Goal: Task Accomplishment & Management: Manage account settings

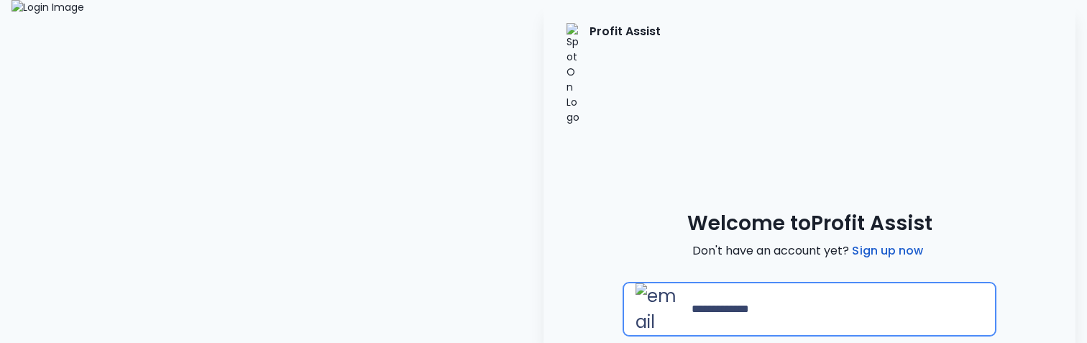
type input "**********"
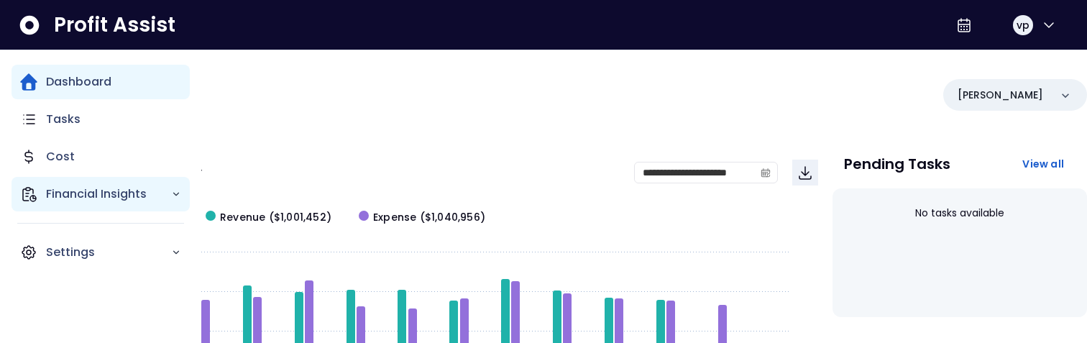
click at [72, 107] on p "Financial Insights" at bounding box center [108, 194] width 125 height 17
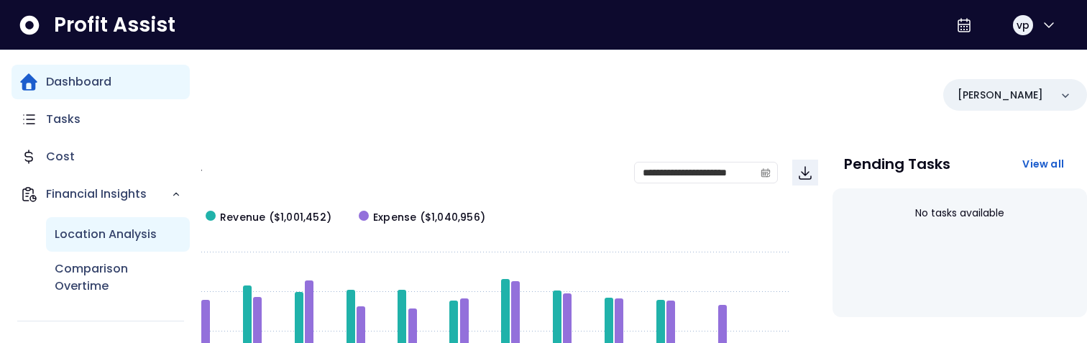
click at [84, 107] on p "Location Analysis" at bounding box center [106, 234] width 102 height 17
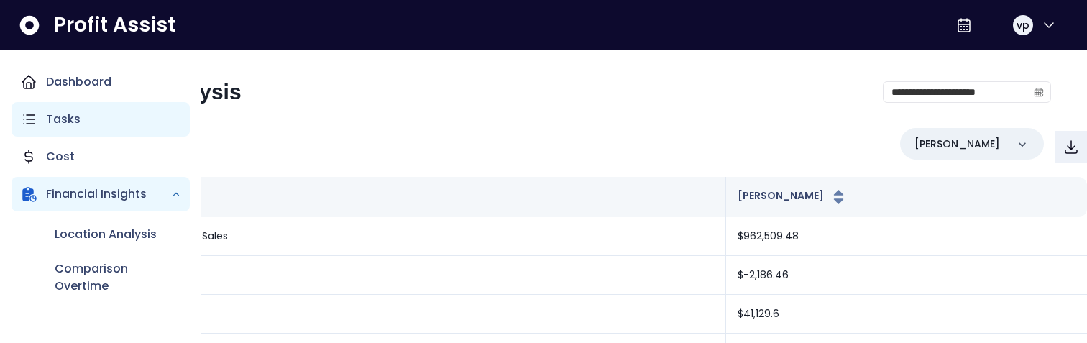
click at [42, 107] on div "Tasks" at bounding box center [101, 119] width 178 height 35
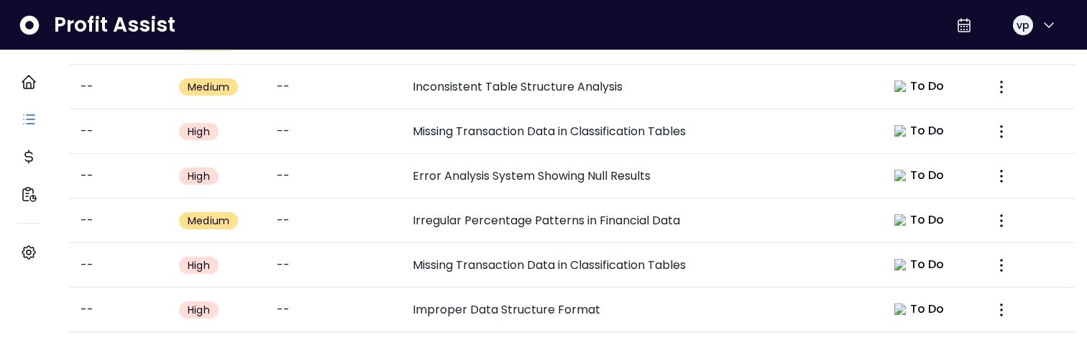
scroll to position [836, 0]
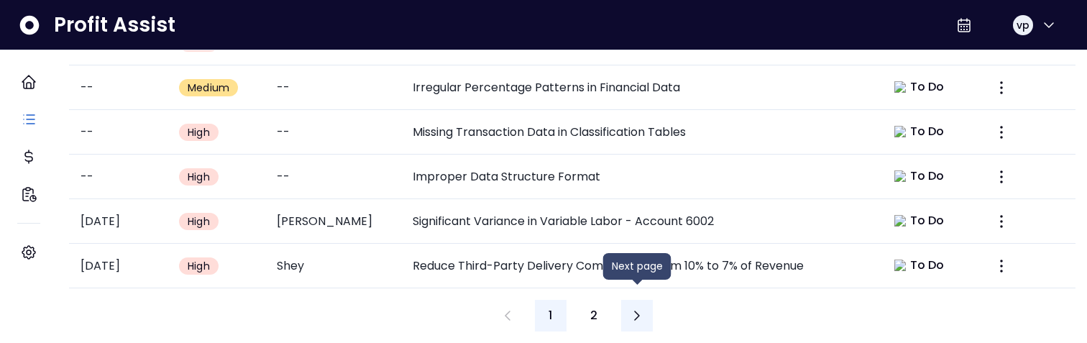
click at [639, 107] on icon "Next page" at bounding box center [636, 315] width 17 height 17
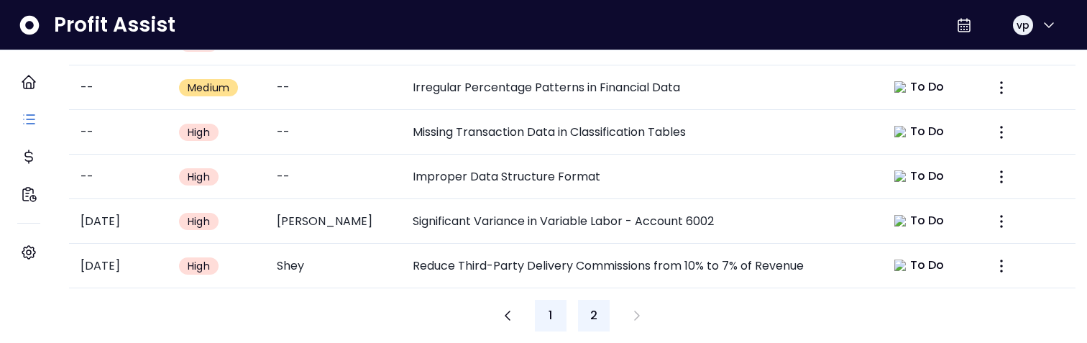
click at [543, 107] on button "1" at bounding box center [551, 316] width 32 height 32
click at [598, 107] on button "2" at bounding box center [594, 316] width 32 height 32
click at [559, 107] on button "1" at bounding box center [551, 316] width 32 height 32
click at [639, 107] on icon "Next page" at bounding box center [636, 315] width 17 height 17
click at [500, 107] on button "Previous page" at bounding box center [508, 316] width 32 height 32
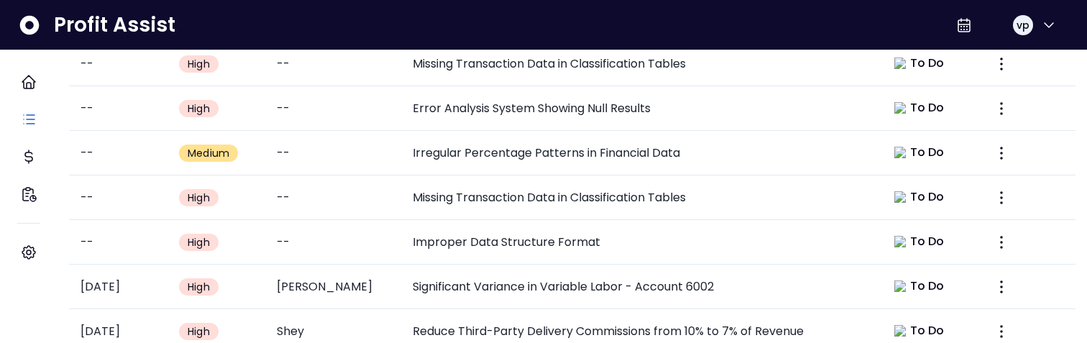
scroll to position [836, 0]
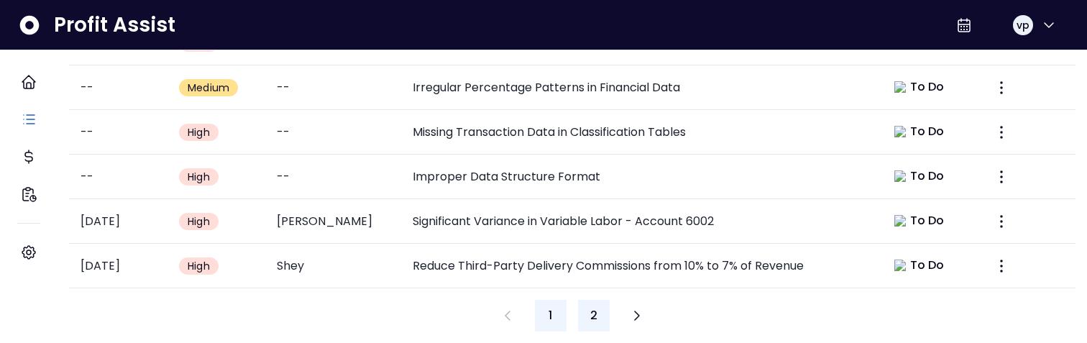
click at [593, 307] on span "2" at bounding box center [593, 315] width 7 height 17
click at [557, 301] on button "1" at bounding box center [551, 316] width 32 height 32
click at [592, 307] on span "2" at bounding box center [593, 315] width 7 height 17
click at [564, 302] on button "1" at bounding box center [551, 316] width 32 height 32
click at [544, 303] on button "1" at bounding box center [551, 316] width 32 height 32
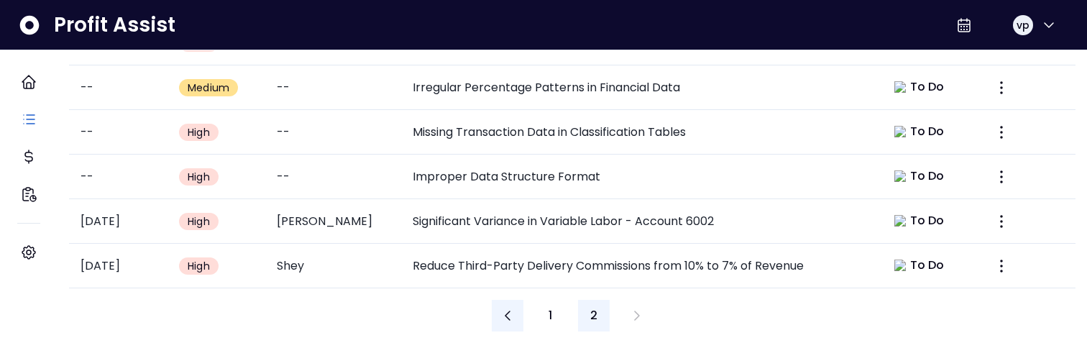
click at [518, 302] on button "Previous page" at bounding box center [508, 316] width 32 height 32
click at [548, 303] on button "1" at bounding box center [551, 316] width 32 height 32
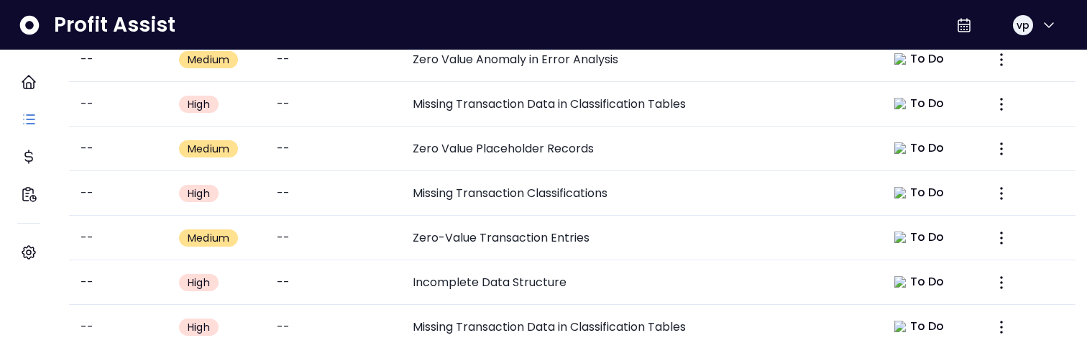
scroll to position [245, 0]
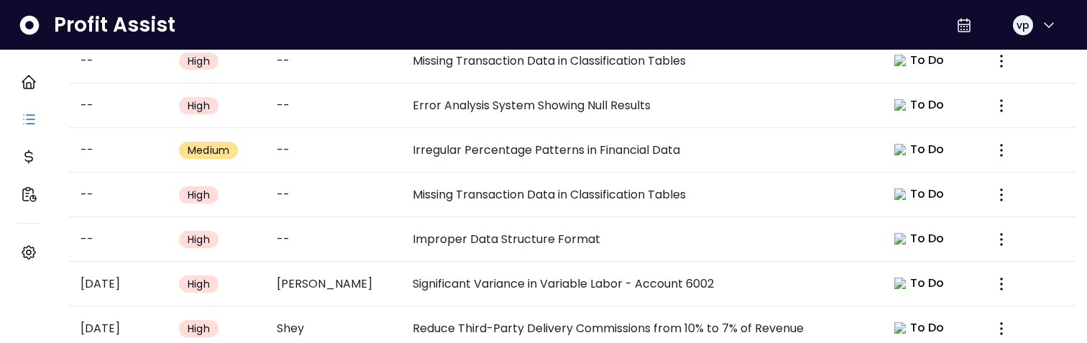
scroll to position [836, 0]
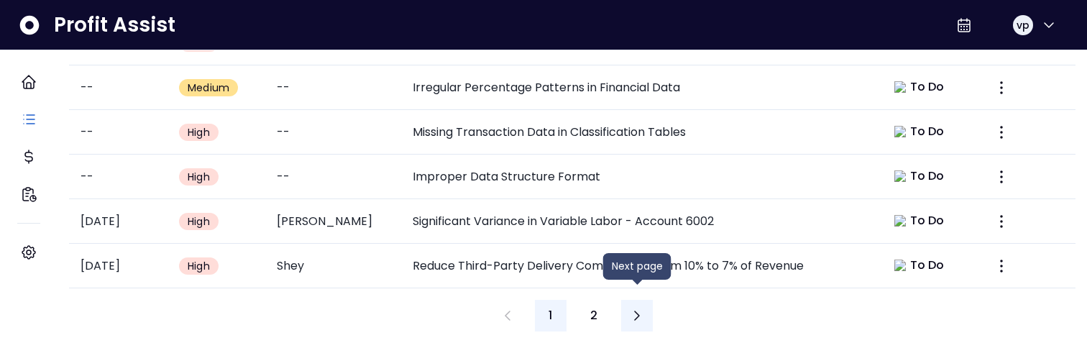
click at [635, 307] on icon "Next page" at bounding box center [636, 315] width 17 height 17
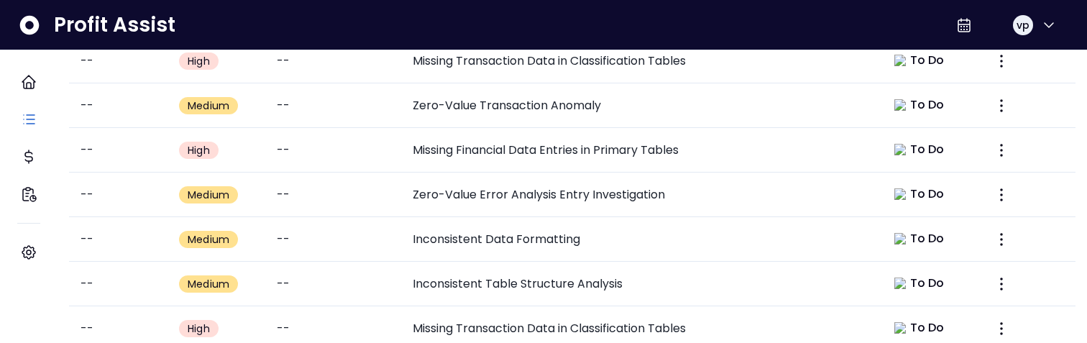
scroll to position [836, 0]
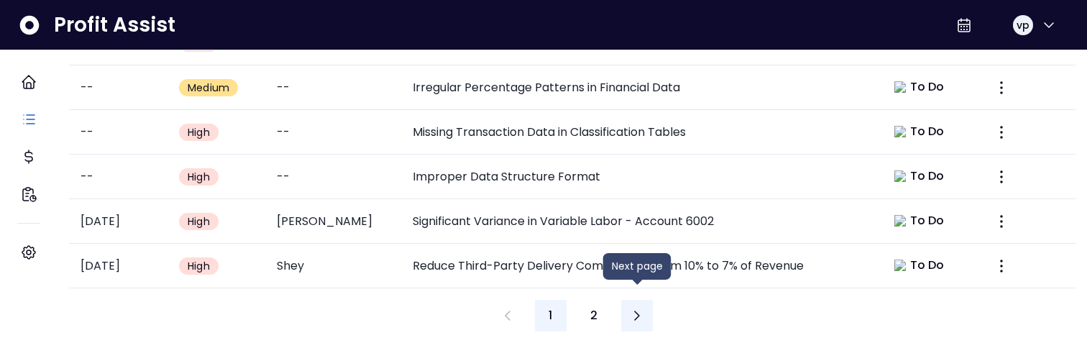
click at [632, 307] on icon "Next page" at bounding box center [636, 315] width 17 height 17
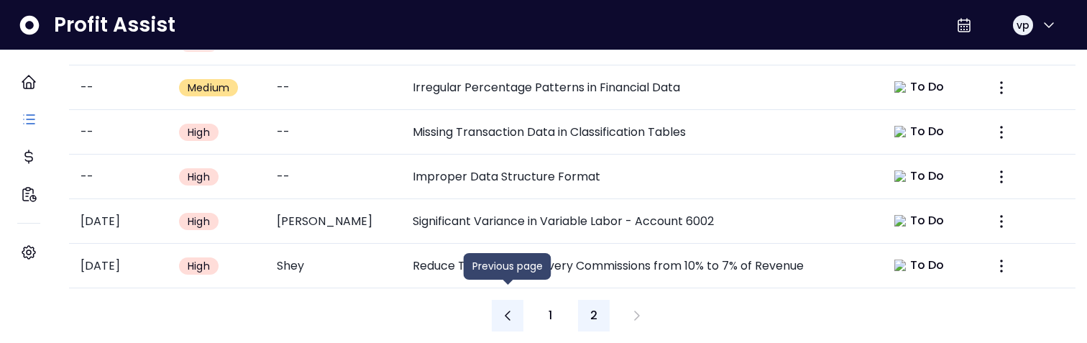
click at [512, 307] on icon "Previous page" at bounding box center [507, 315] width 17 height 17
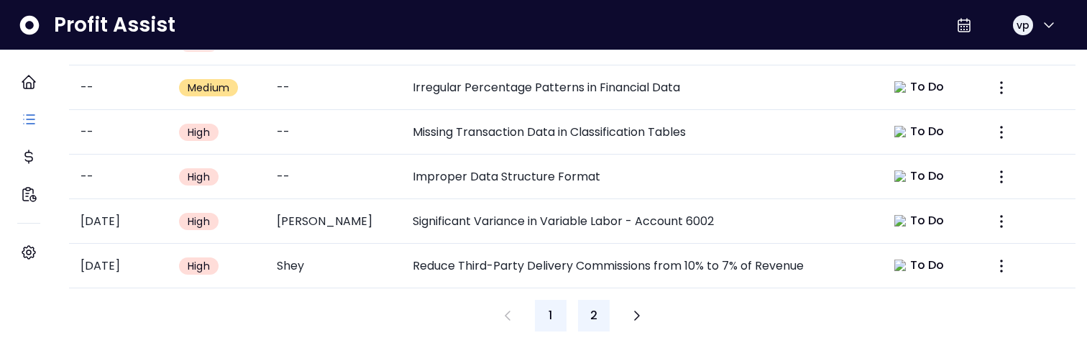
click at [595, 307] on span "2" at bounding box center [593, 315] width 7 height 17
click at [559, 301] on button "1" at bounding box center [551, 316] width 32 height 32
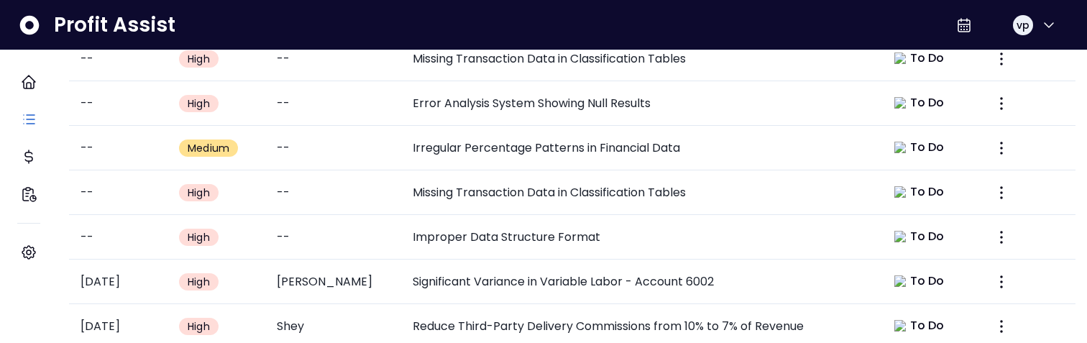
scroll to position [836, 0]
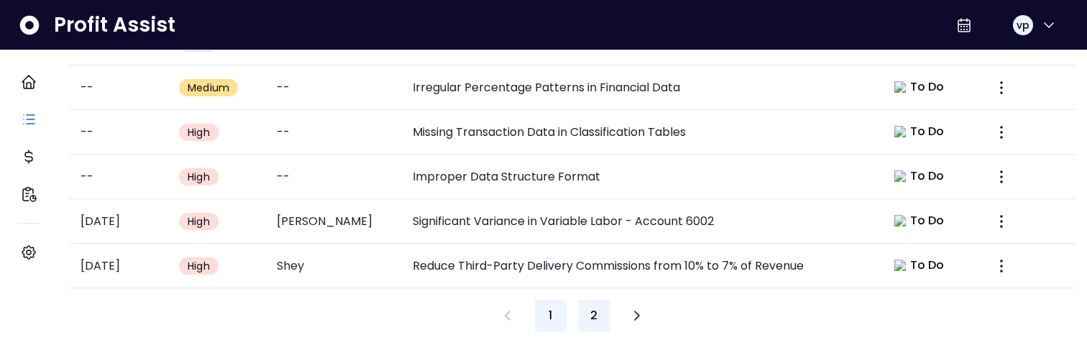
click at [605, 301] on button "2" at bounding box center [594, 316] width 32 height 32
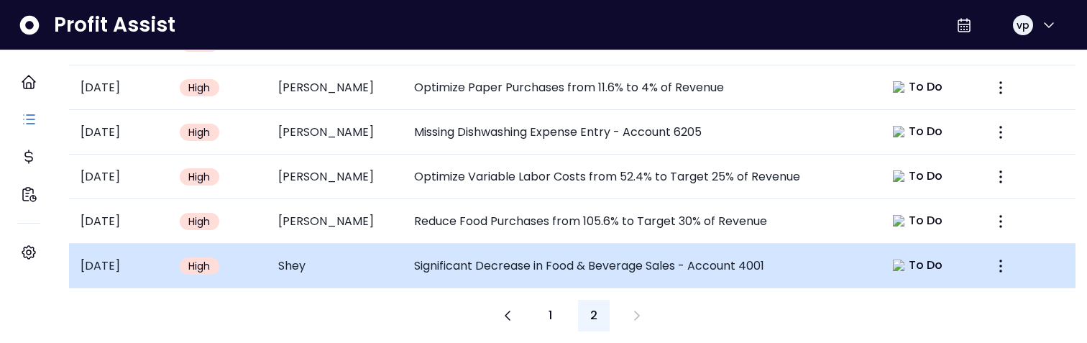
scroll to position [222, 0]
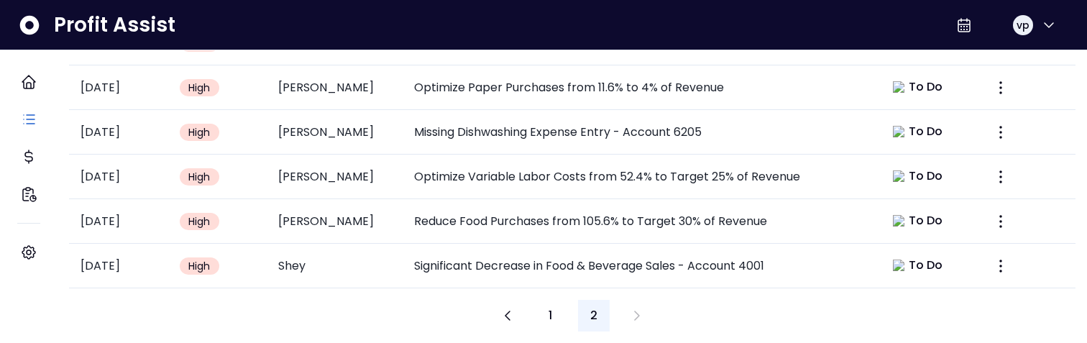
click at [525, 311] on div "1 2" at bounding box center [572, 316] width 161 height 32
click at [502, 307] on icon "Previous page" at bounding box center [507, 315] width 17 height 17
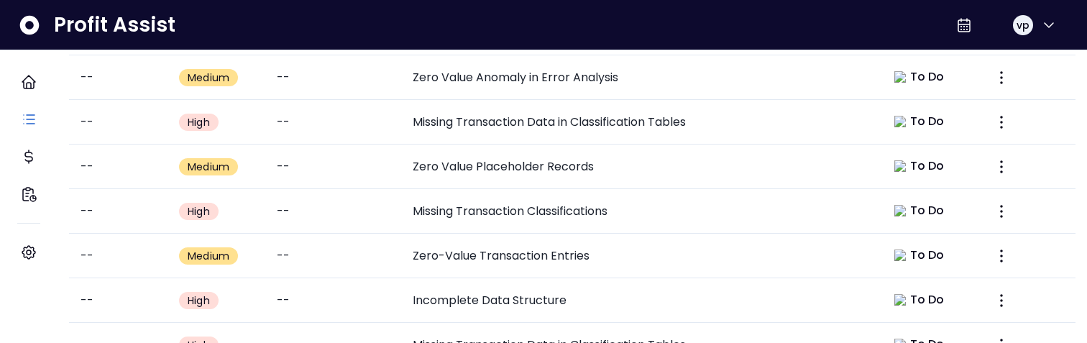
click at [489, 241] on td "Zero-Value Transaction Entries" at bounding box center [637, 256] width 473 height 45
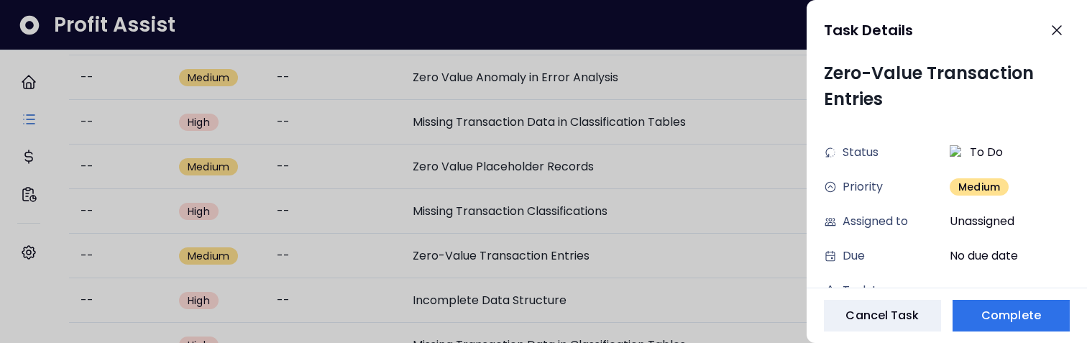
scroll to position [173, 0]
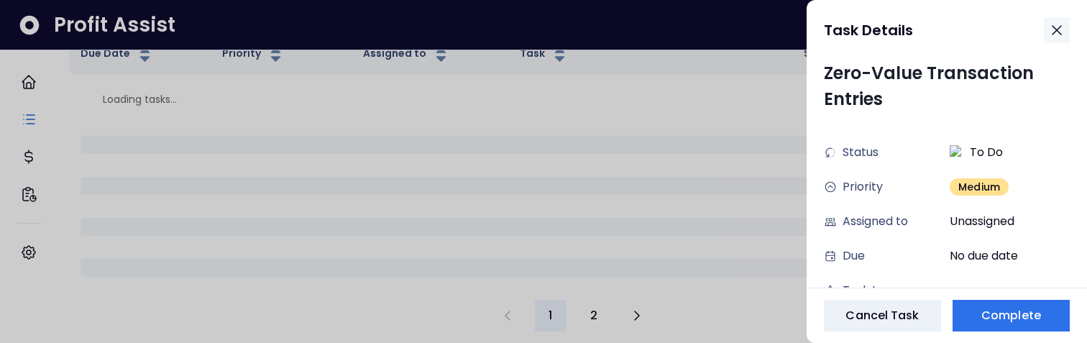
click at [1054, 35] on icon "button" at bounding box center [1056, 30] width 17 height 17
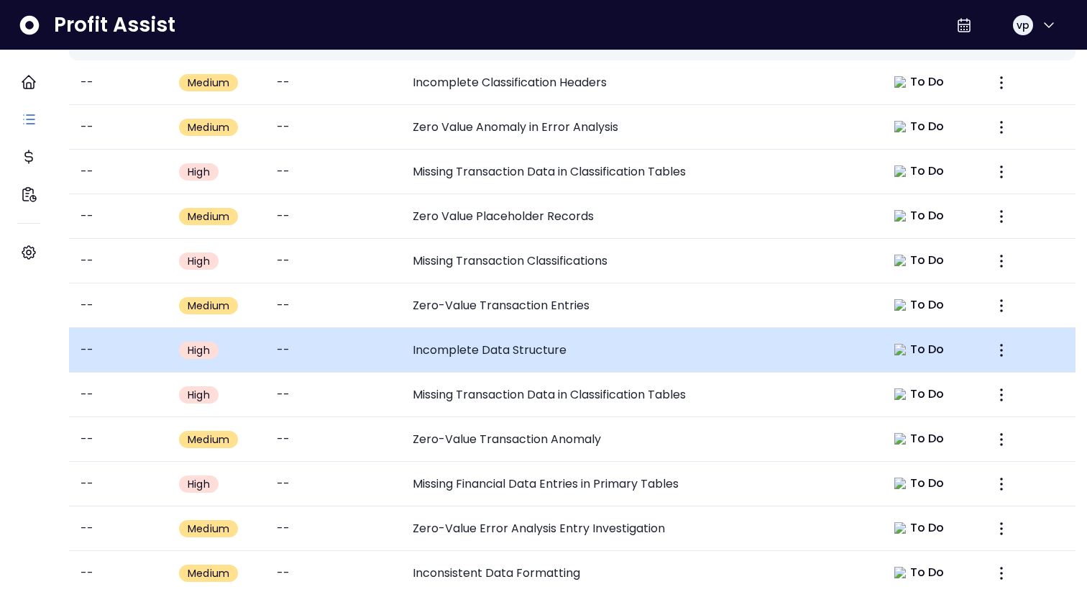
scroll to position [587, 0]
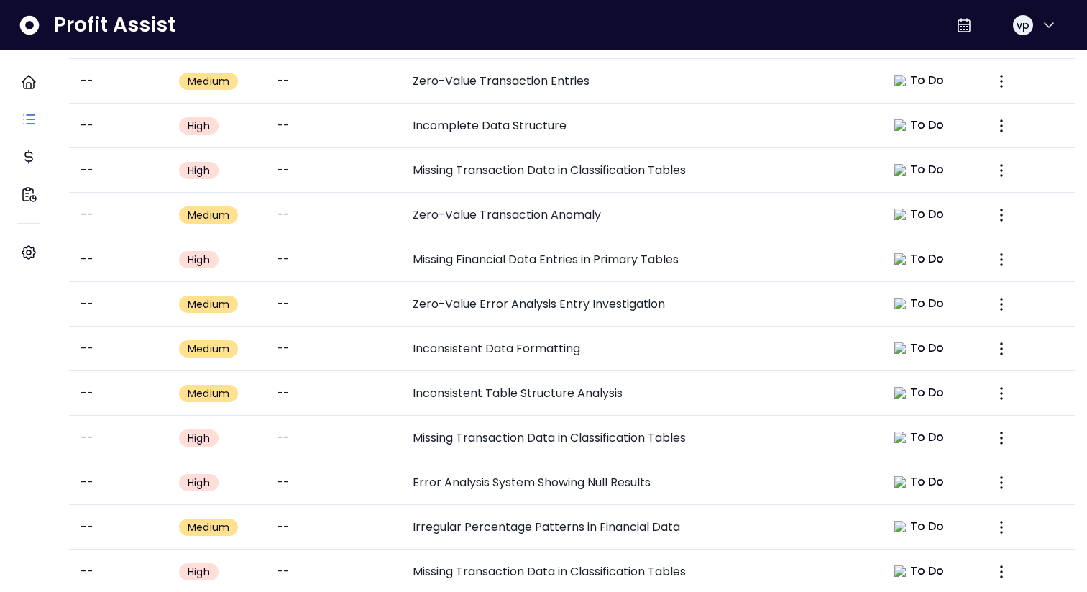
scroll to position [587, 0]
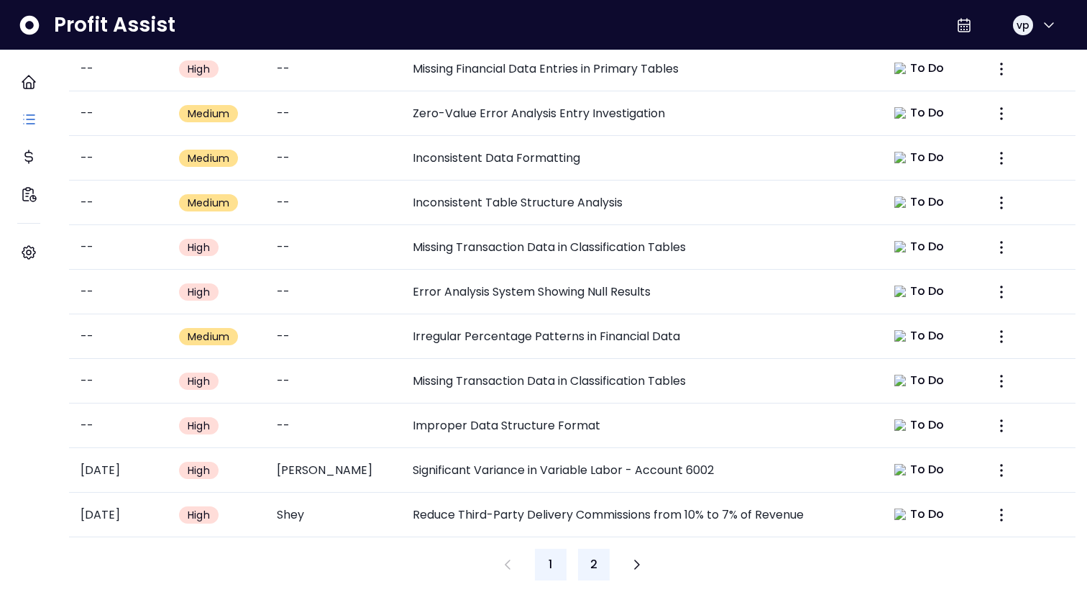
click at [597, 556] on span "2" at bounding box center [593, 564] width 7 height 17
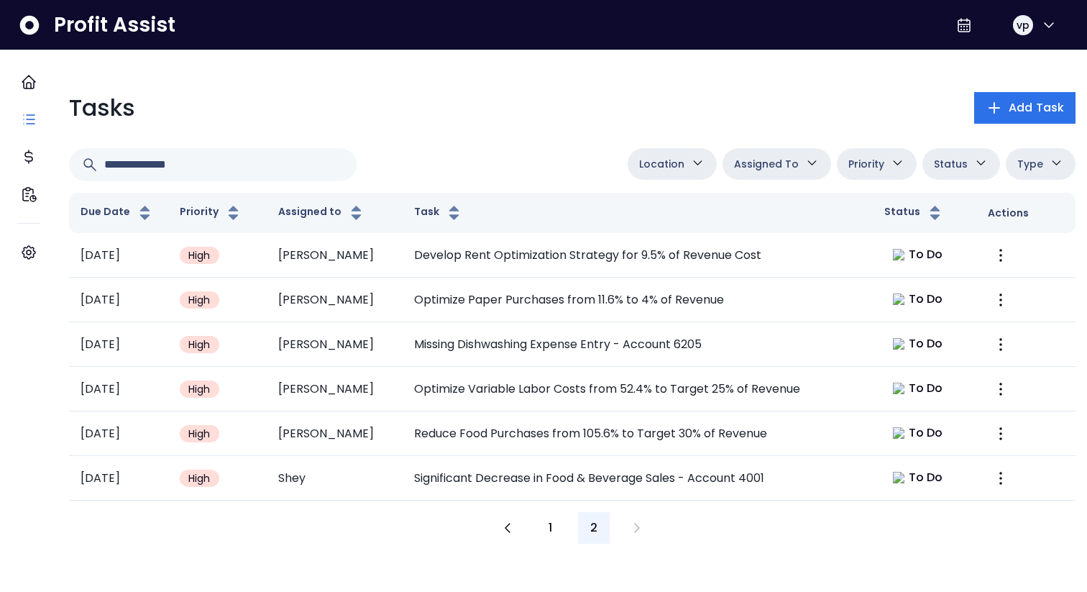
scroll to position [0, 0]
click at [555, 526] on button "1" at bounding box center [551, 528] width 32 height 32
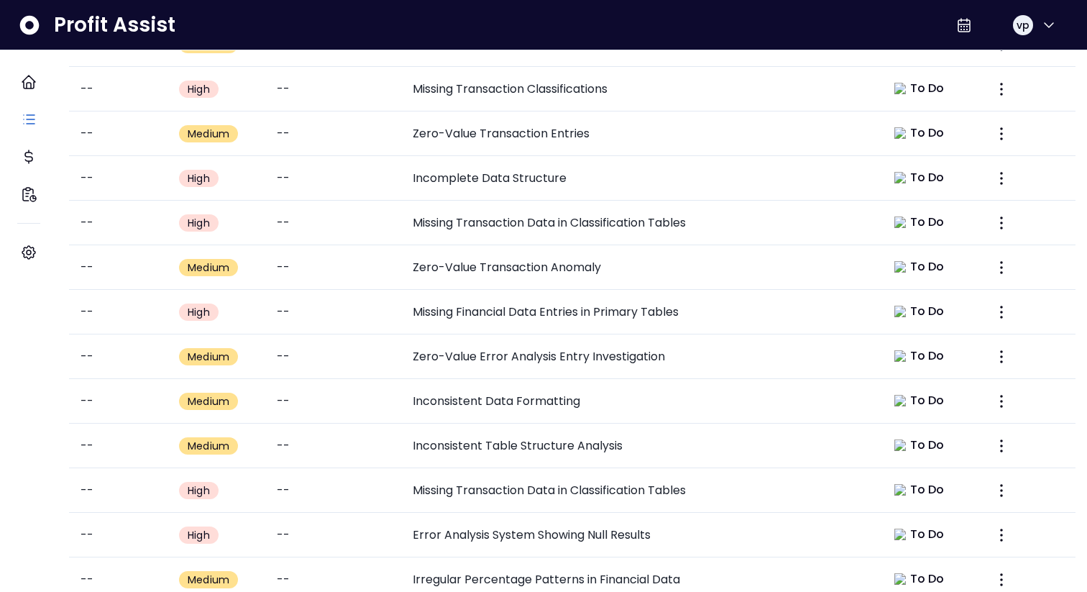
scroll to position [587, 0]
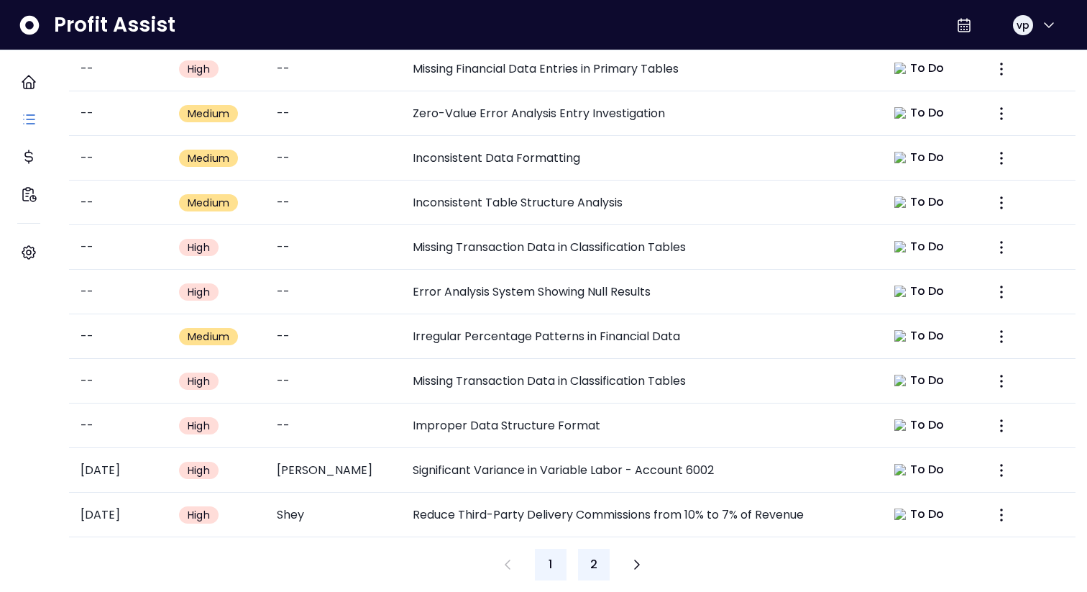
click at [600, 549] on button "2" at bounding box center [594, 565] width 32 height 32
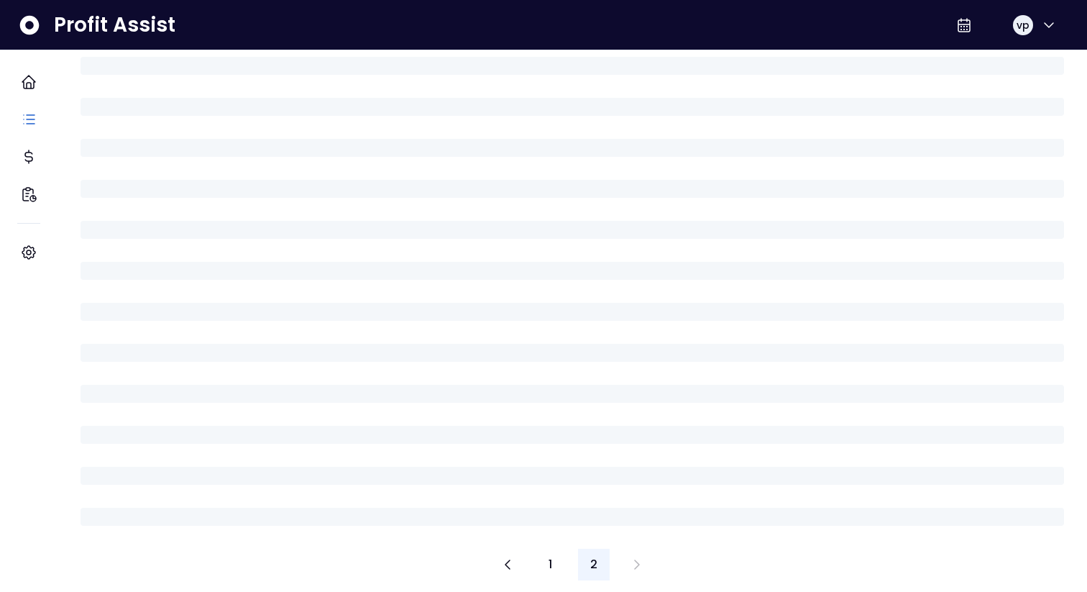
scroll to position [0, 0]
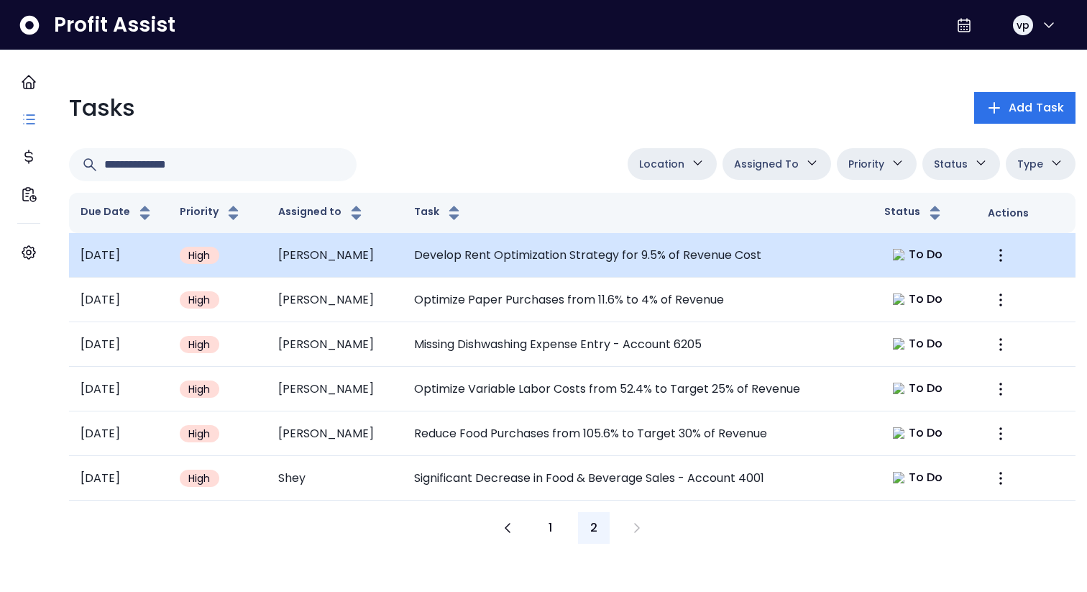
click at [822, 253] on td "Develop Rent Optimization Strategy for 9.5% of Revenue Cost" at bounding box center [638, 255] width 470 height 45
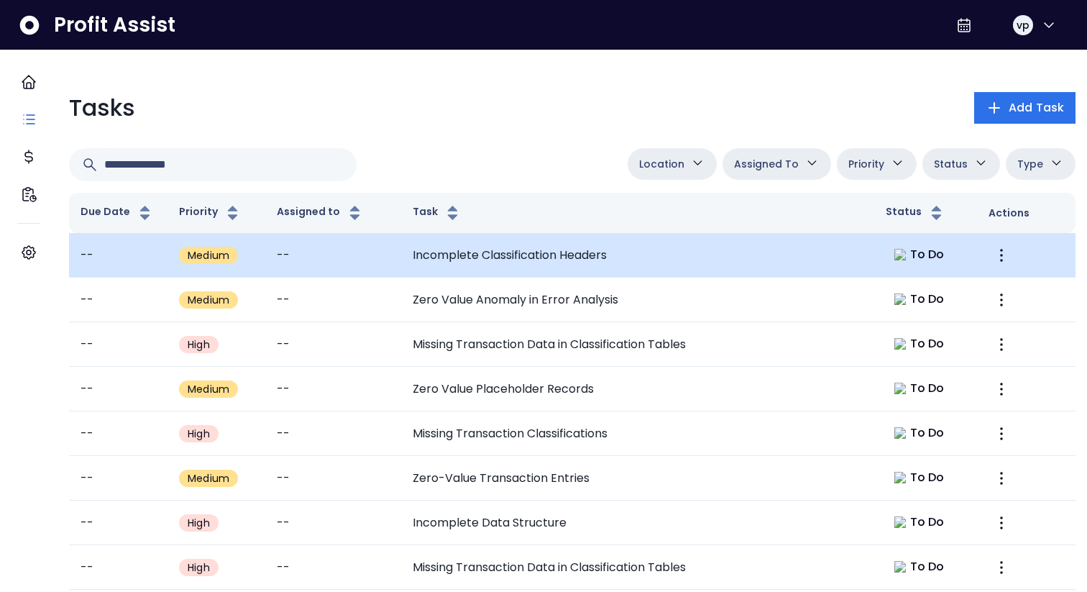
click at [575, 266] on td "Incomplete Classification Headers" at bounding box center [637, 255] width 473 height 45
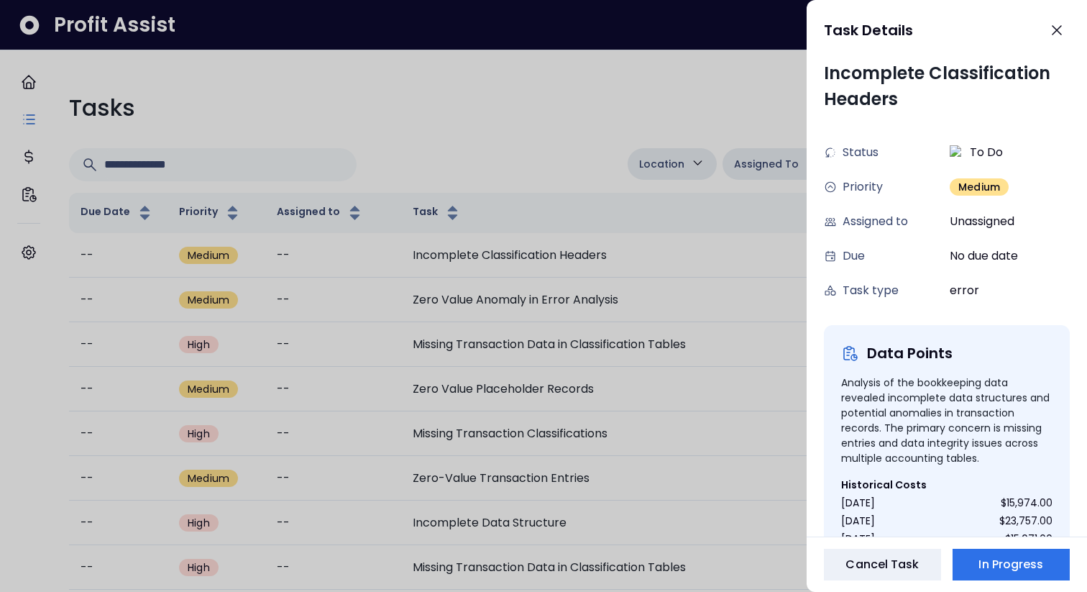
click at [504, 93] on div at bounding box center [543, 296] width 1087 height 592
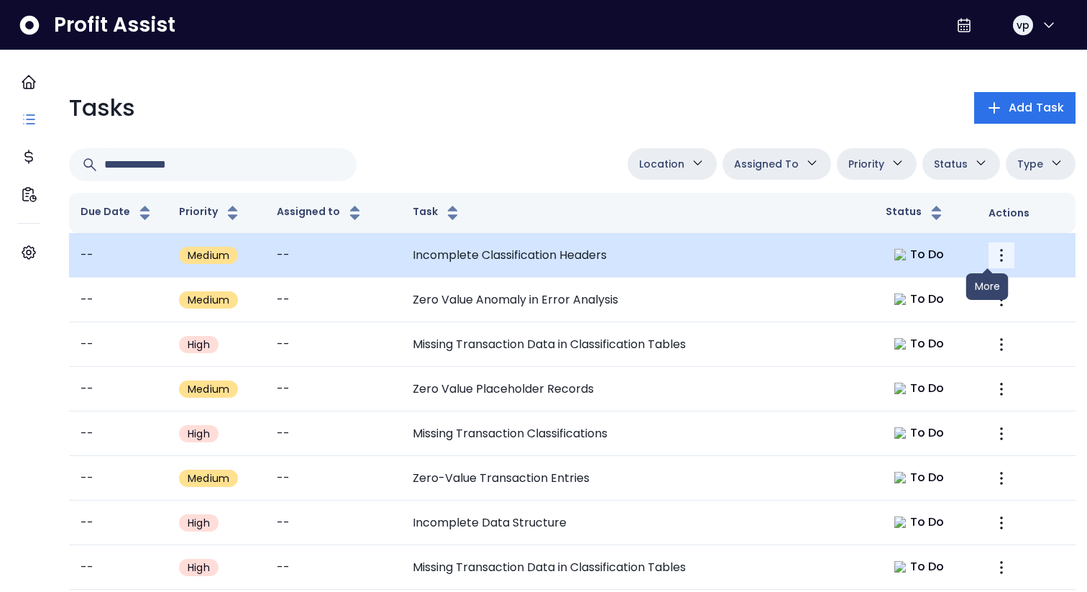
click at [993, 260] on icon "More" at bounding box center [1001, 255] width 17 height 17
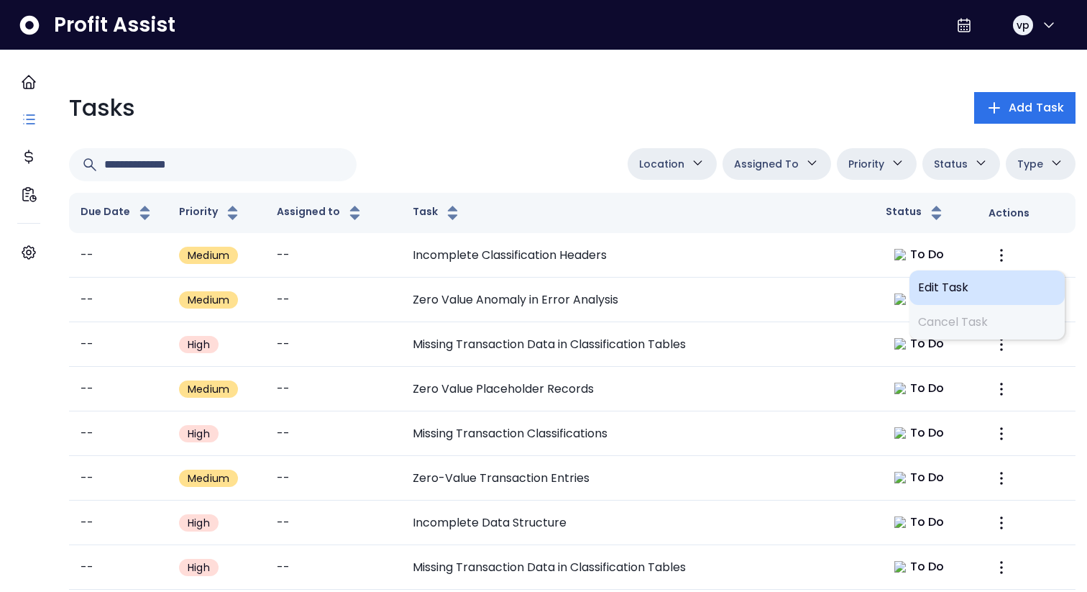
click at [953, 298] on div "Edit Task" at bounding box center [987, 287] width 155 height 35
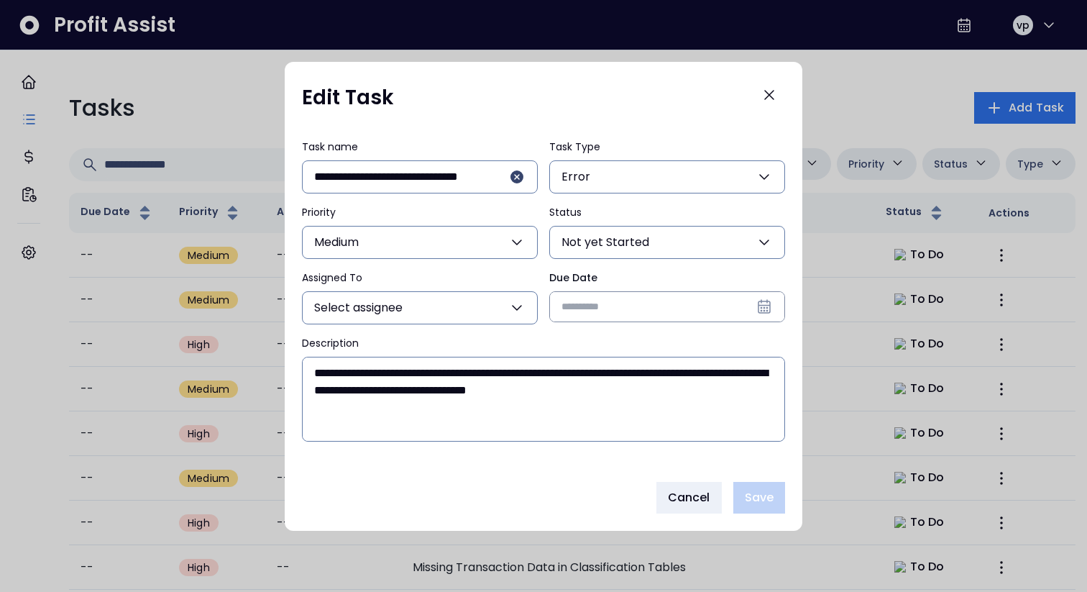
click at [696, 304] on input "Due Date" at bounding box center [667, 306] width 234 height 29
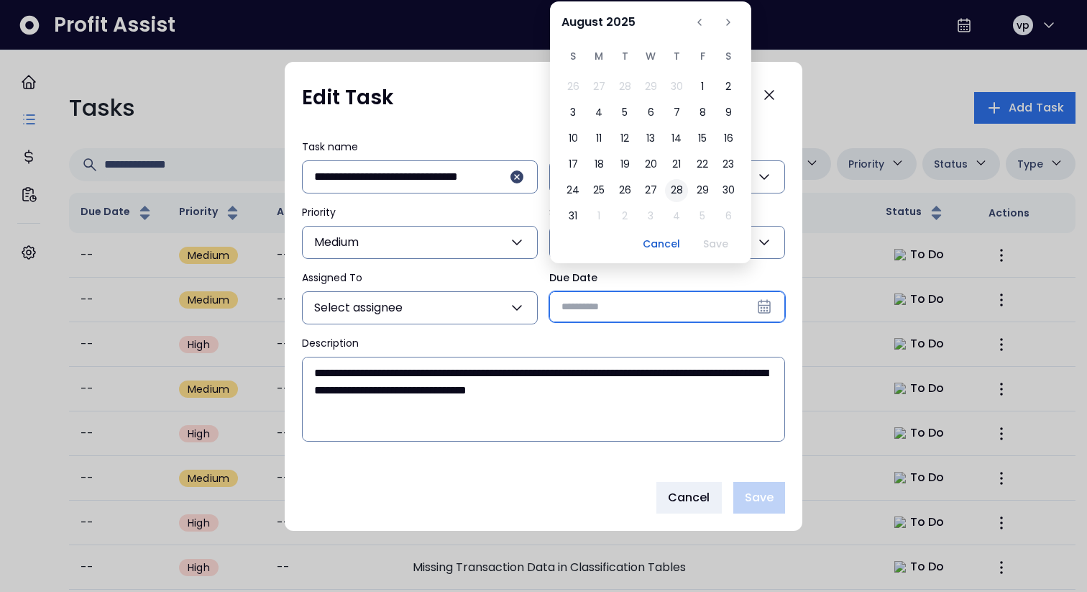
click at [672, 188] on button "28" at bounding box center [676, 190] width 23 height 23
click at [429, 326] on div "**********" at bounding box center [544, 296] width 518 height 348
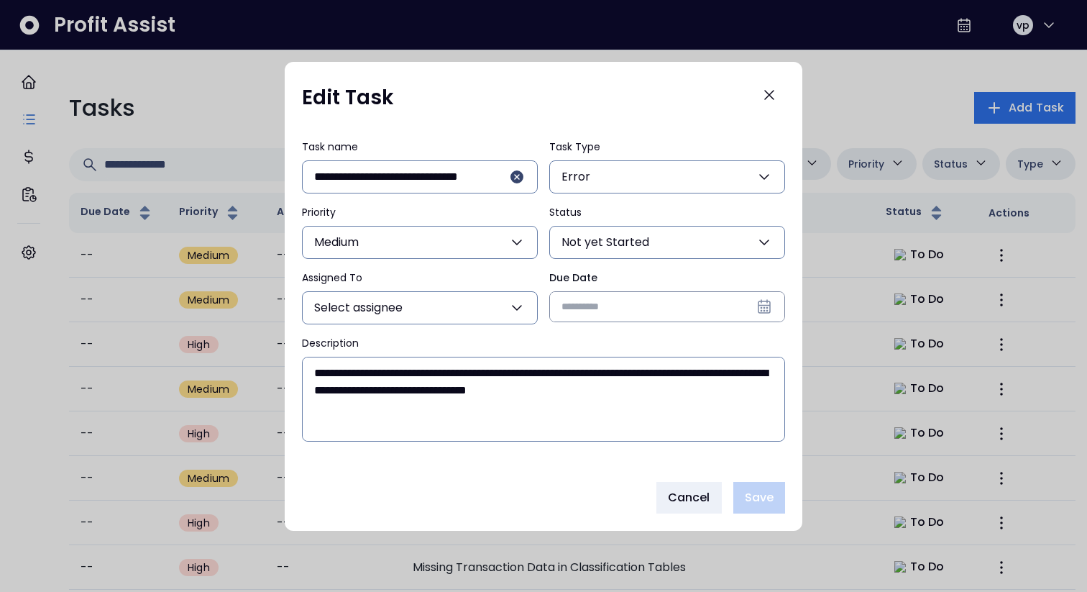
click at [422, 306] on button "Select assignee" at bounding box center [420, 307] width 236 height 33
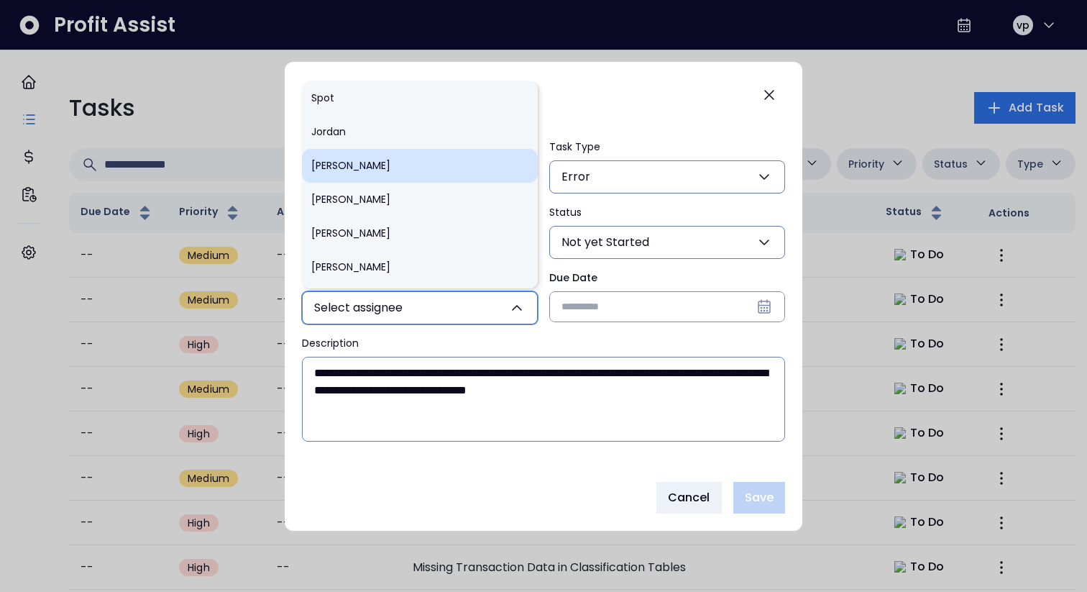
click at [366, 165] on li "[PERSON_NAME]" at bounding box center [420, 166] width 236 height 34
type input "**"
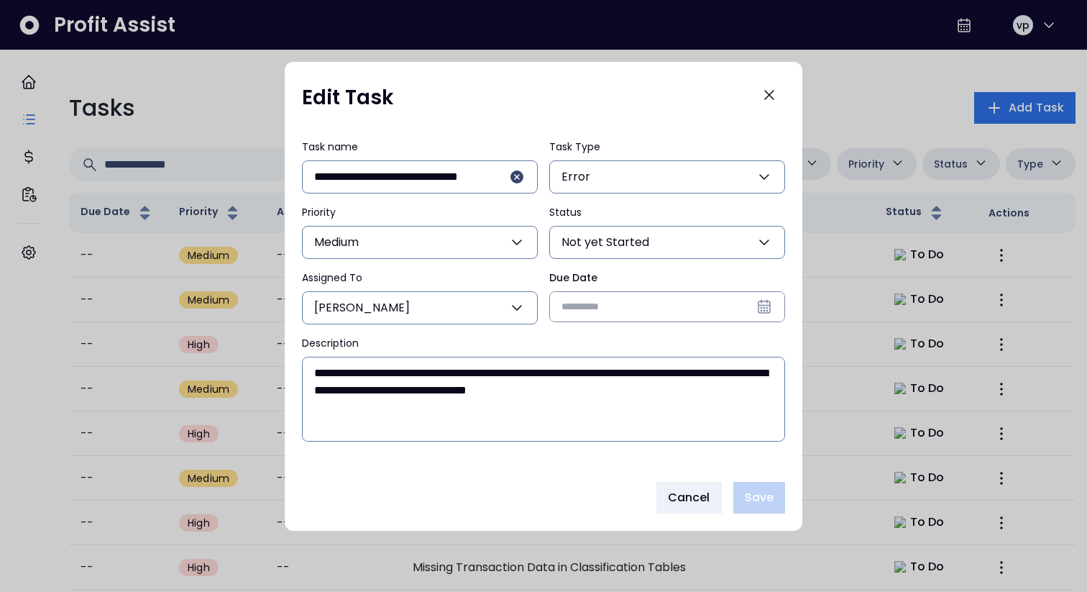
click at [575, 246] on span "Not yet Started" at bounding box center [606, 242] width 88 height 17
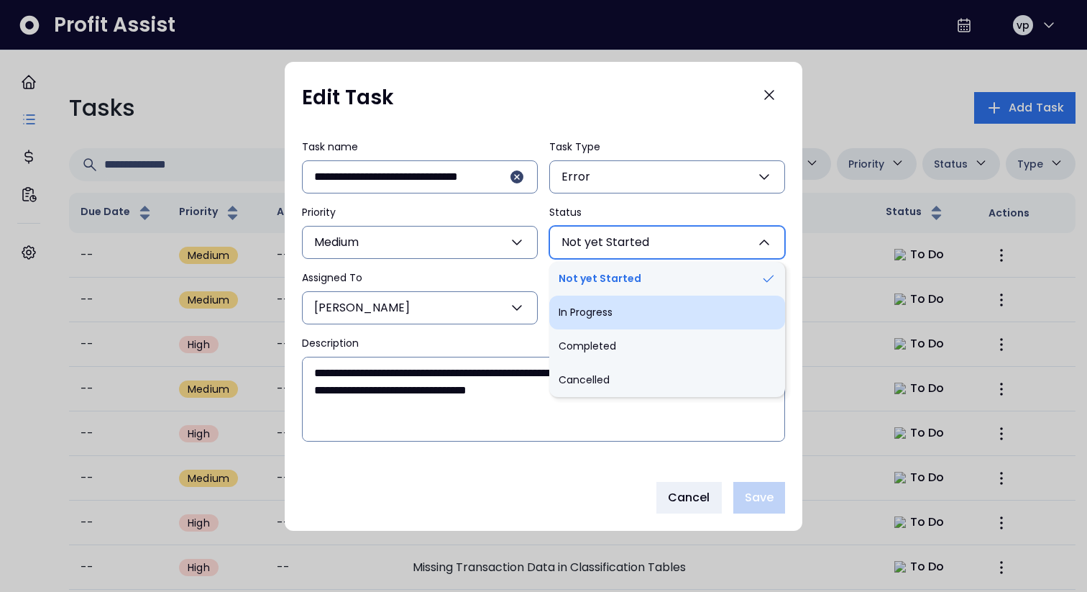
click at [587, 304] on li "In Progress" at bounding box center [667, 313] width 236 height 34
type input "**********"
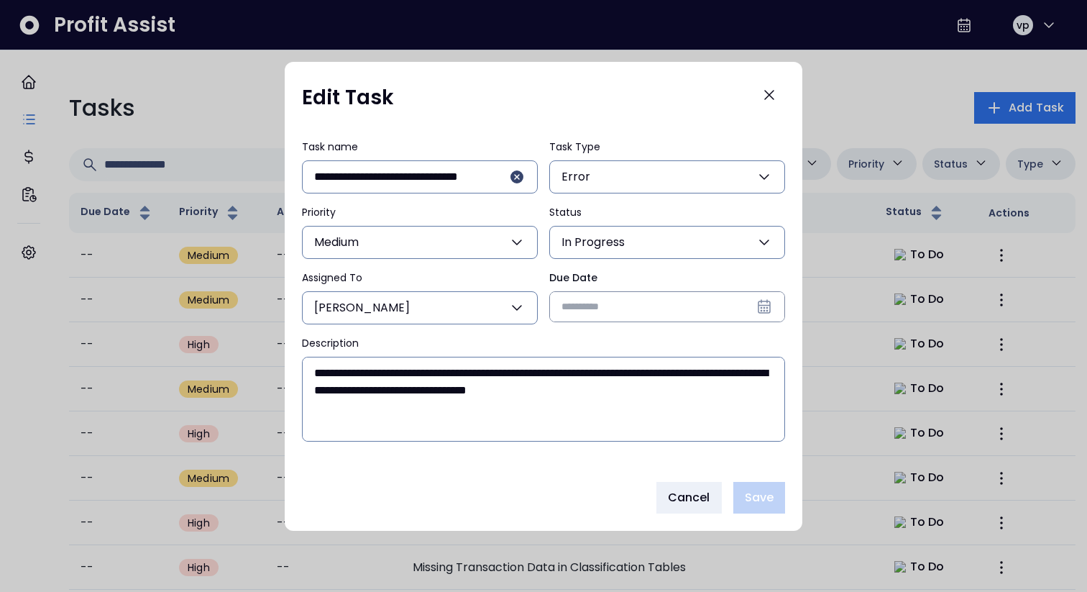
click at [644, 314] on input "Due Date" at bounding box center [667, 306] width 234 height 29
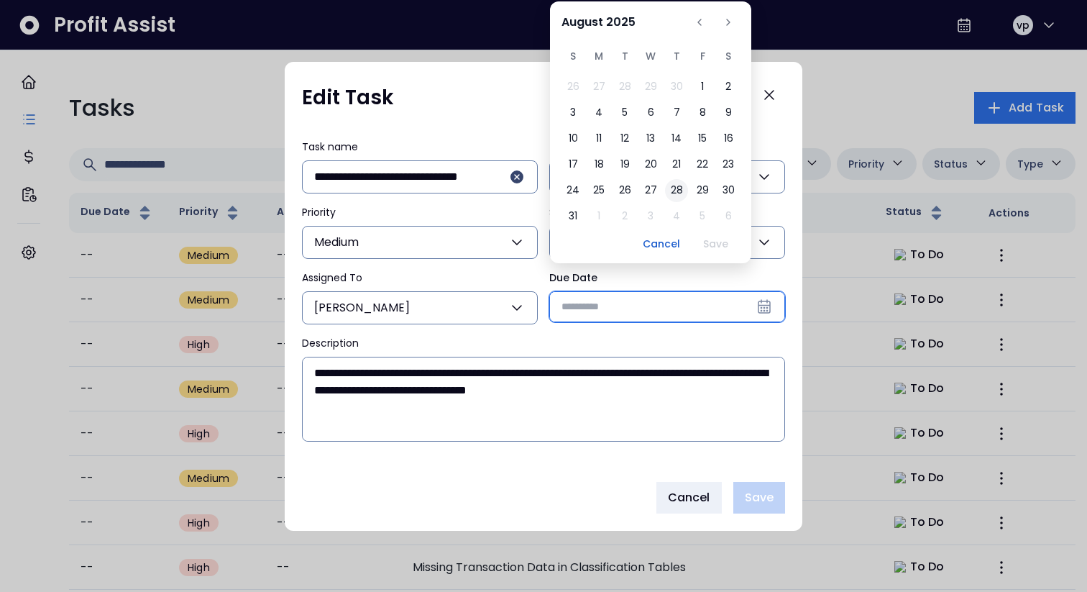
click at [680, 193] on button "28" at bounding box center [676, 190] width 23 height 23
click at [709, 248] on button "Save" at bounding box center [716, 244] width 48 height 21
type input "**********"
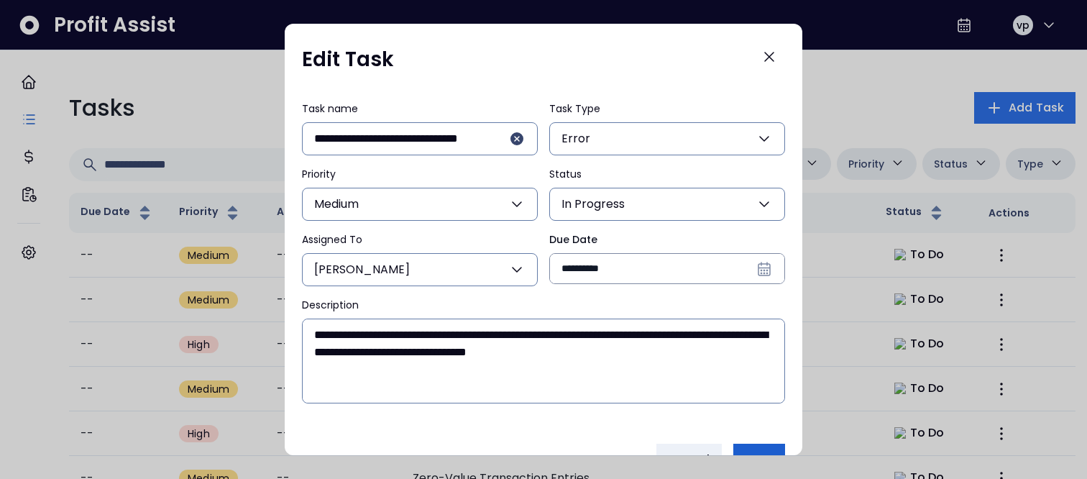
click at [754, 444] on button "Save" at bounding box center [759, 460] width 52 height 32
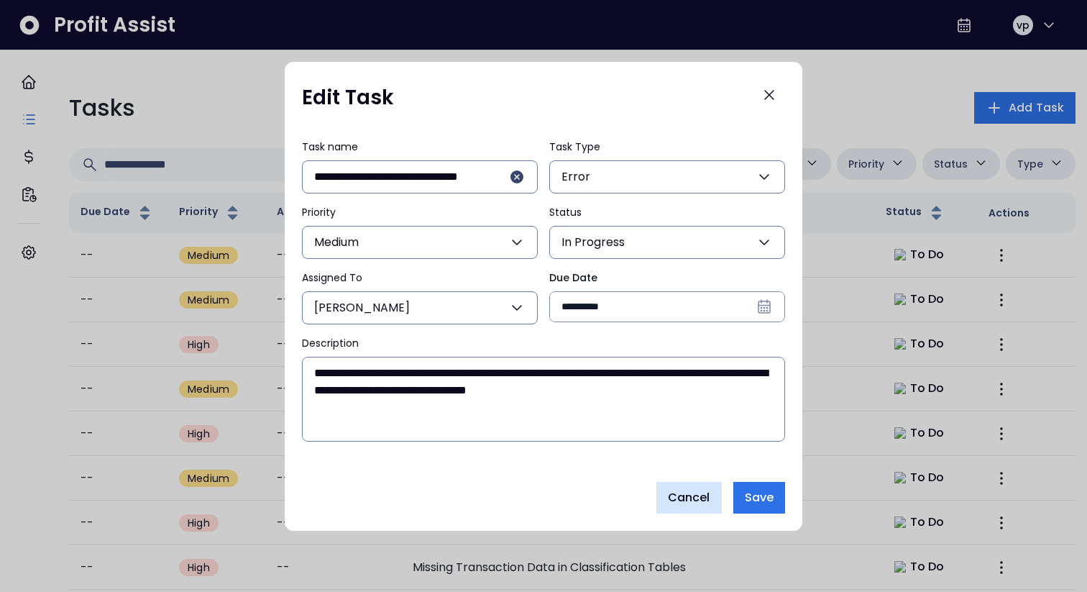
click at [695, 507] on button "Cancel" at bounding box center [689, 498] width 65 height 32
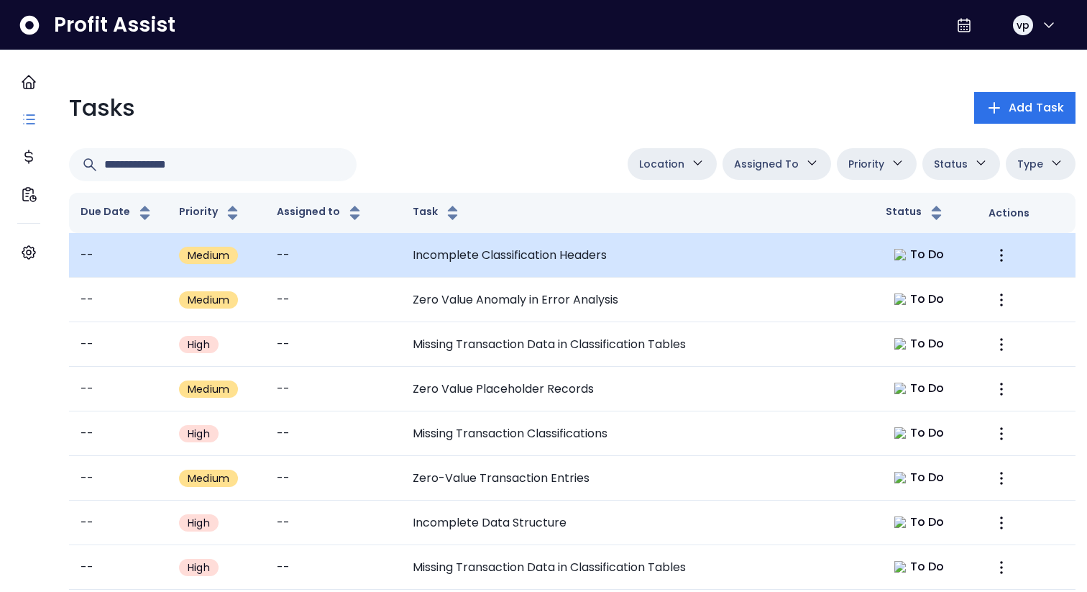
click at [664, 267] on td "Incomplete Classification Headers" at bounding box center [637, 255] width 473 height 45
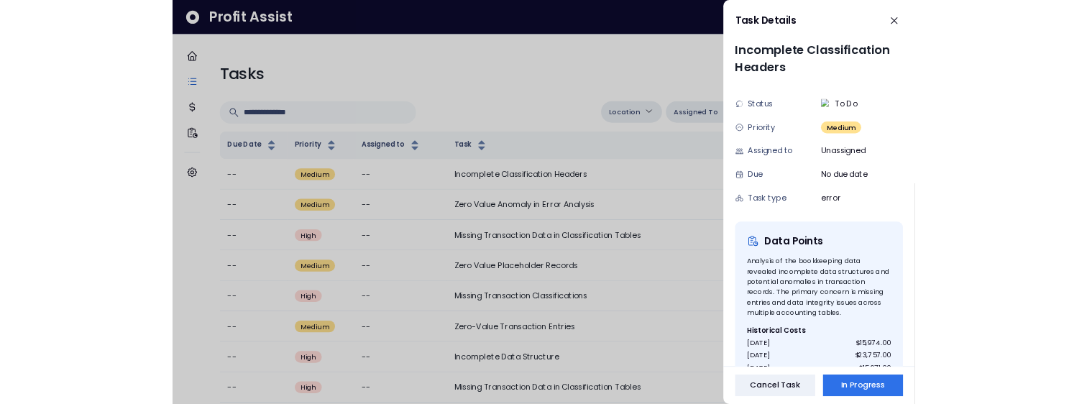
scroll to position [276, 0]
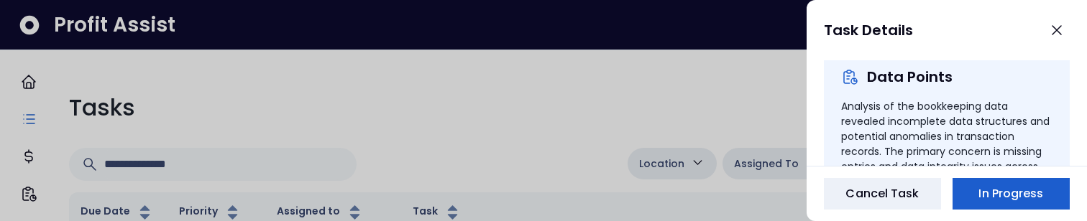
click at [1012, 196] on span "In Progress" at bounding box center [1011, 194] width 65 height 17
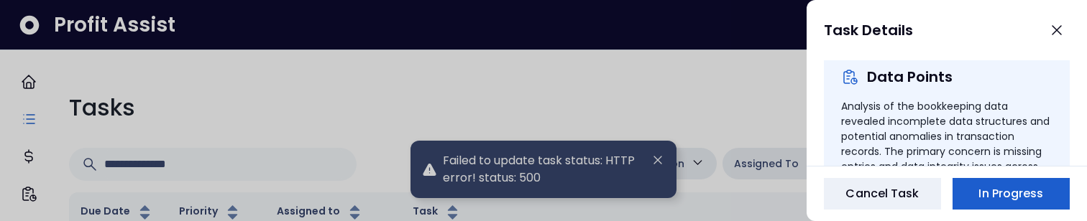
click at [1016, 189] on span "In Progress" at bounding box center [1011, 194] width 65 height 17
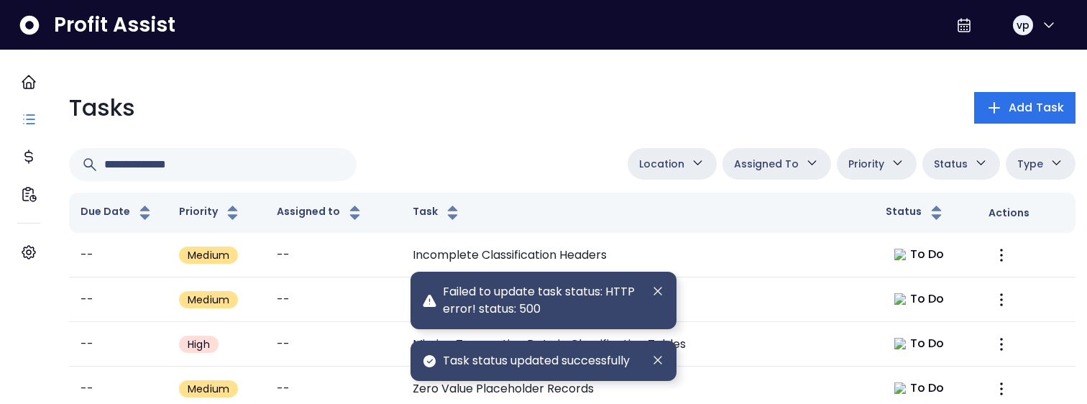
click at [978, 167] on button "Status" at bounding box center [962, 164] width 78 height 32
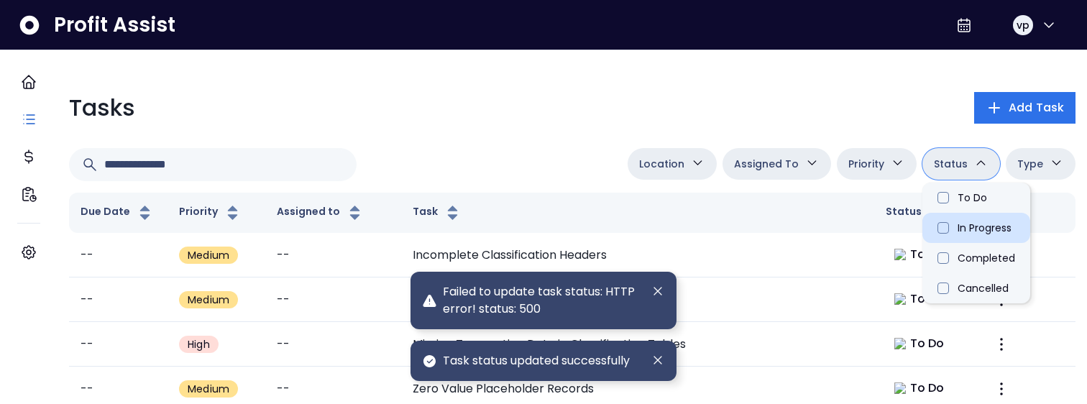
click at [960, 234] on li "In Progress" at bounding box center [977, 228] width 108 height 30
type input "**********"
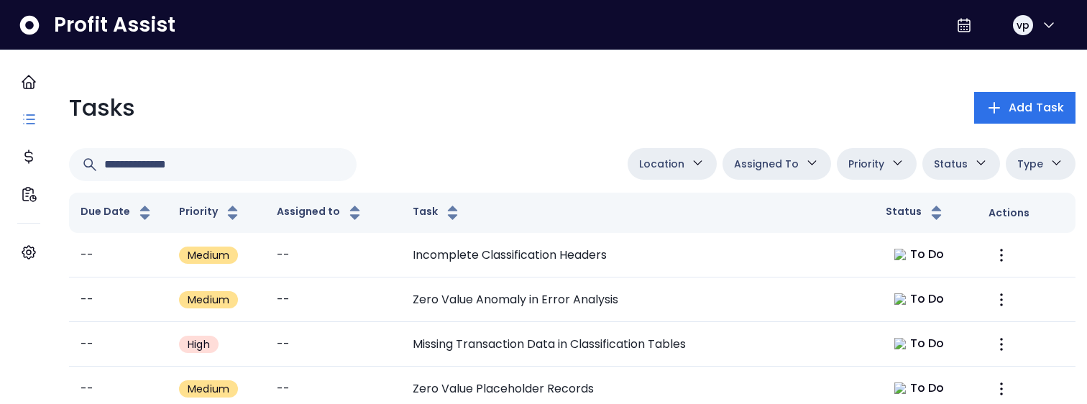
click at [935, 169] on span "Status" at bounding box center [951, 163] width 34 height 17
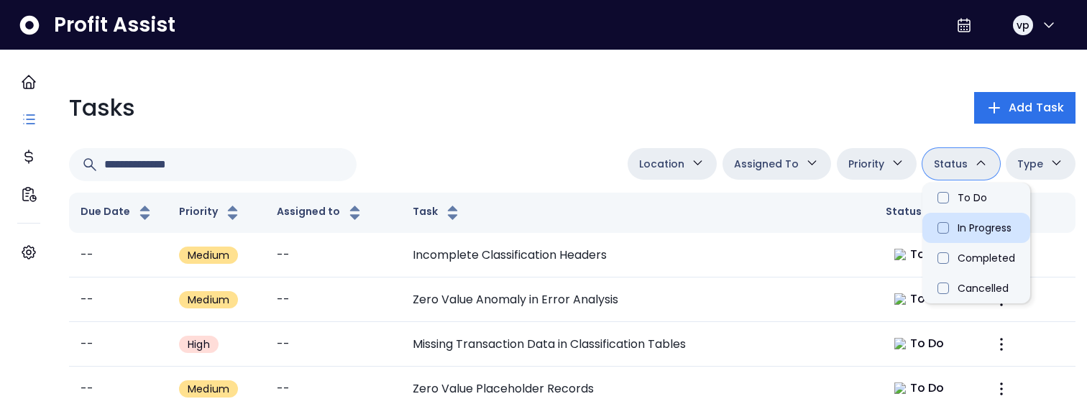
click at [948, 234] on li "In Progress" at bounding box center [977, 228] width 108 height 30
type input "**********"
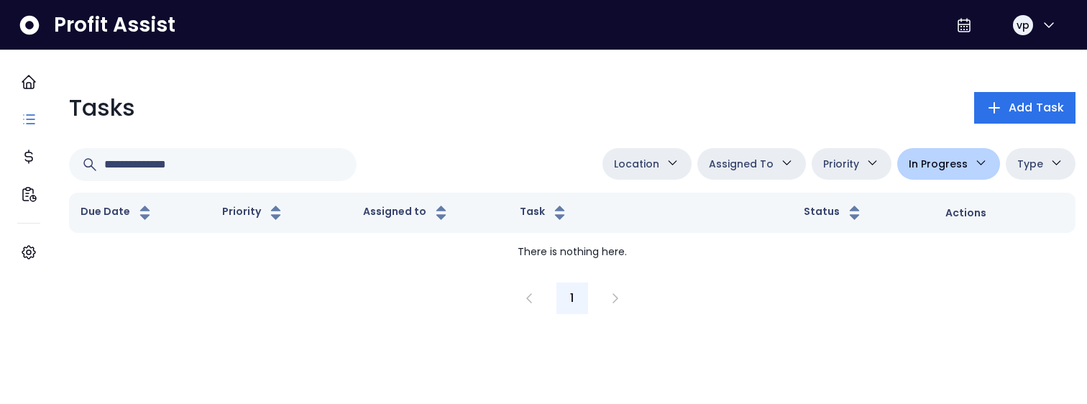
click at [922, 171] on span "In Progress" at bounding box center [938, 163] width 59 height 17
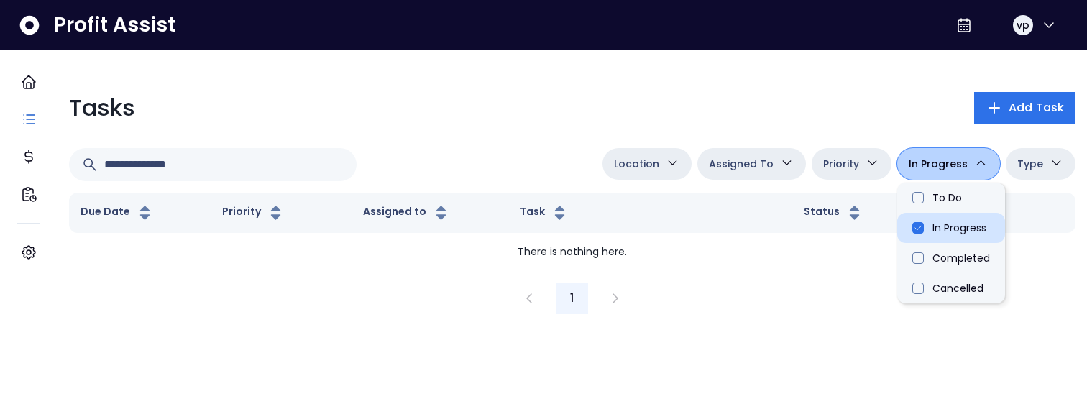
click at [918, 223] on li "In Progress" at bounding box center [951, 228] width 108 height 30
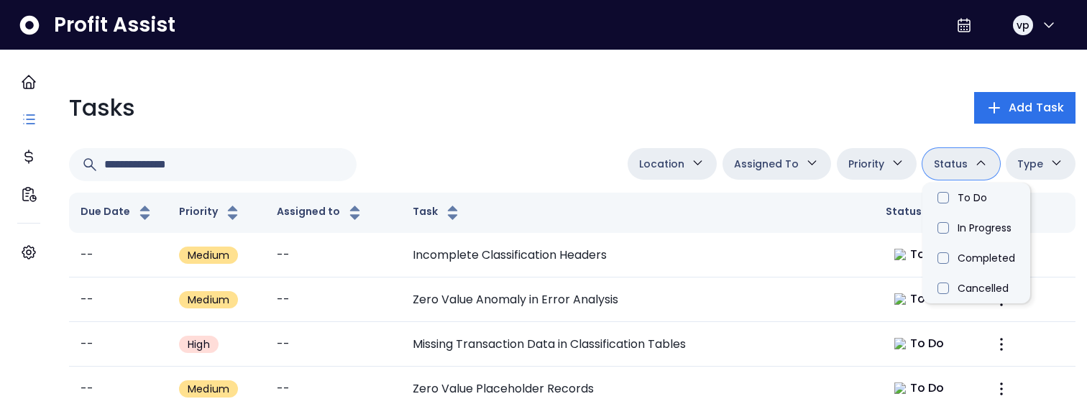
click at [427, 180] on div "Location Danforth College Queensway Duncan Eglinton QuickBooks Online Assigned …" at bounding box center [572, 164] width 1007 height 33
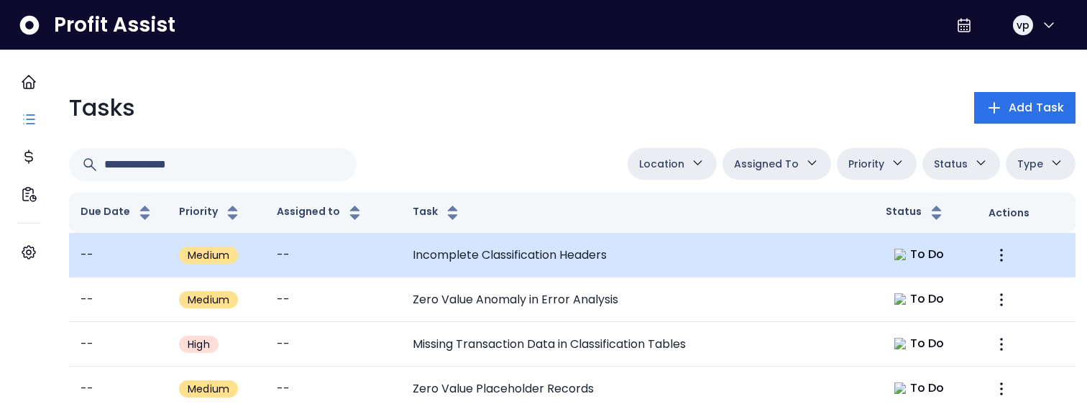
click at [715, 270] on td "Incomplete Classification Headers" at bounding box center [637, 255] width 473 height 45
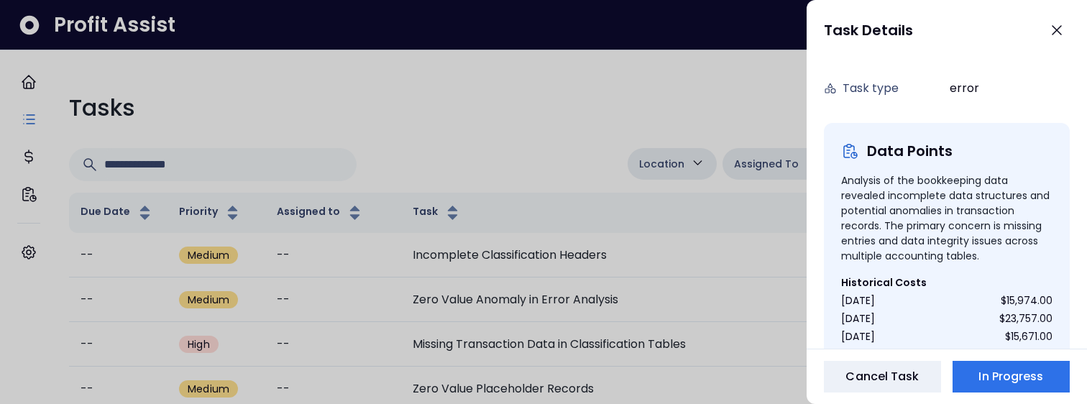
scroll to position [331, 0]
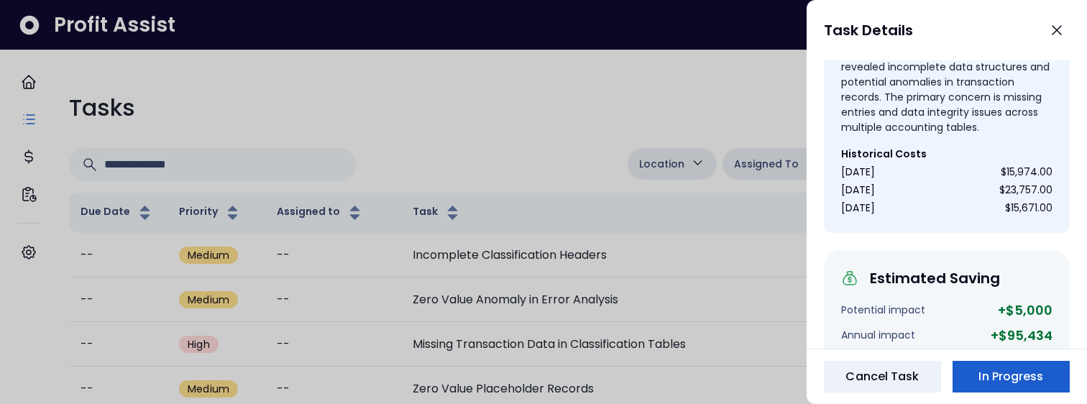
click at [1012, 385] on span "In Progress" at bounding box center [1011, 376] width 65 height 17
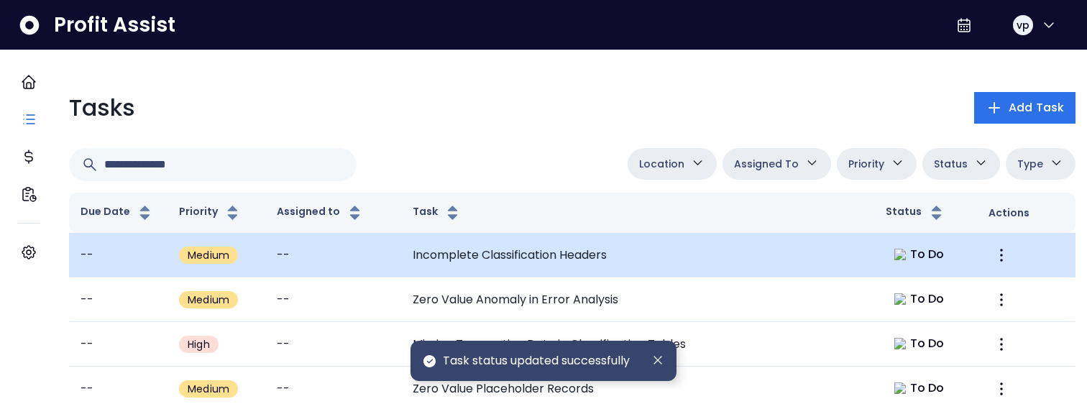
click at [682, 265] on td "Incomplete Classification Headers" at bounding box center [637, 255] width 473 height 45
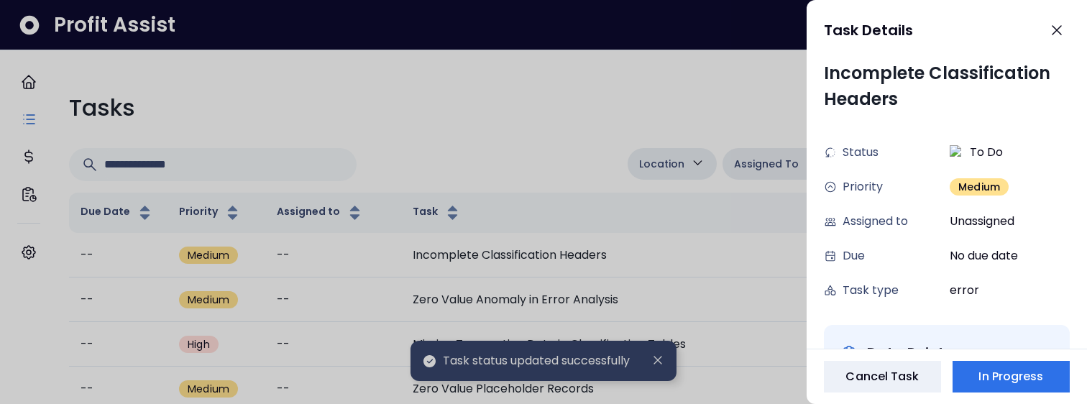
click at [687, 269] on div at bounding box center [543, 202] width 1087 height 404
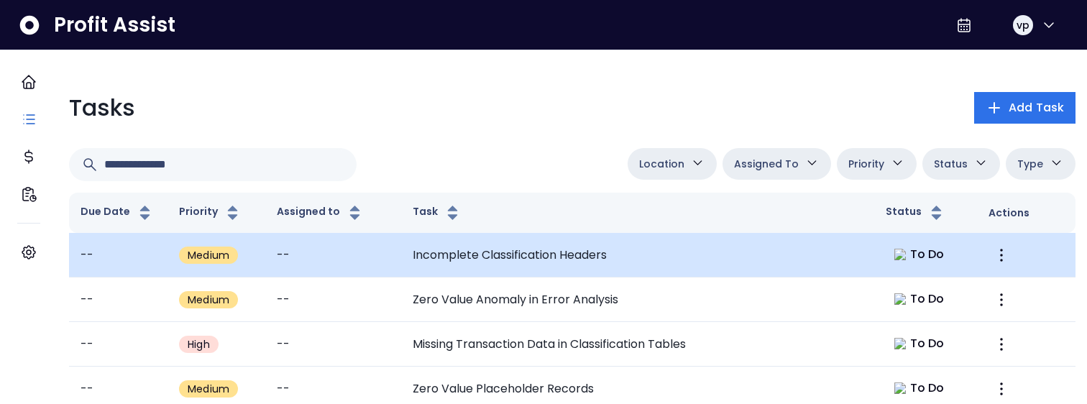
click at [785, 236] on td "Incomplete Classification Headers" at bounding box center [637, 255] width 473 height 45
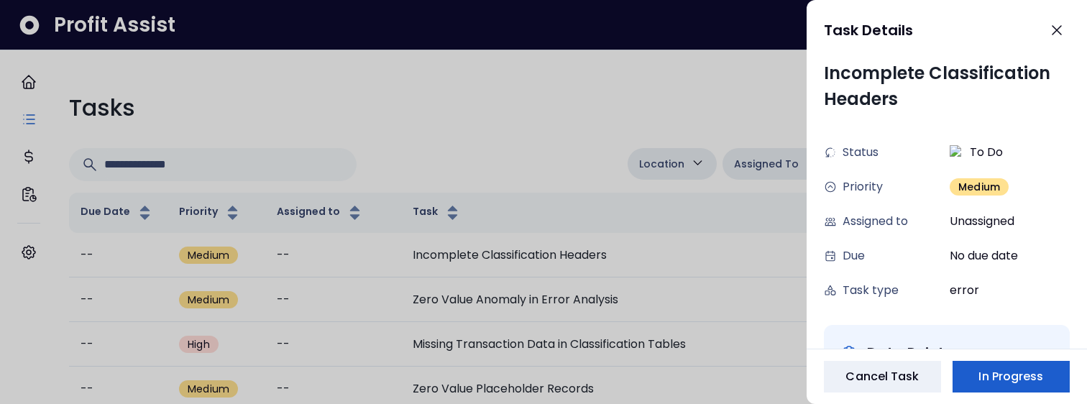
click at [1005, 368] on span "In Progress" at bounding box center [1011, 376] width 65 height 17
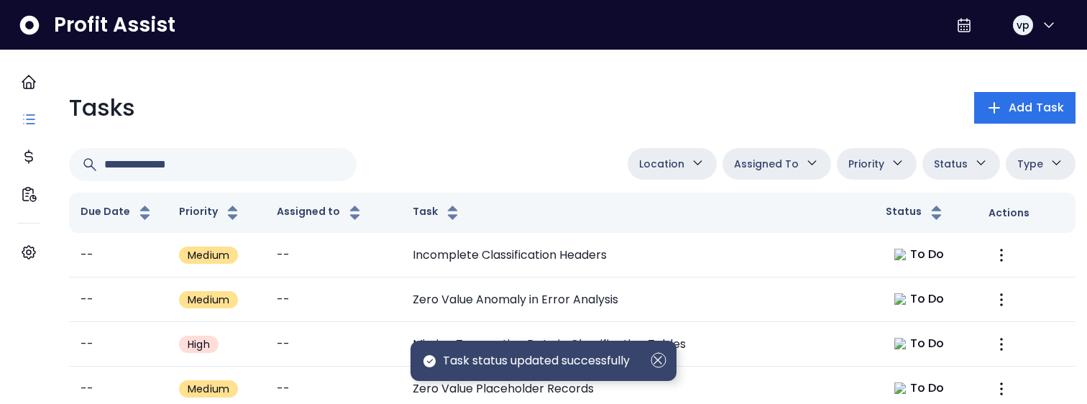
click at [658, 361] on icon "Dismiss" at bounding box center [659, 360] width 16 height 16
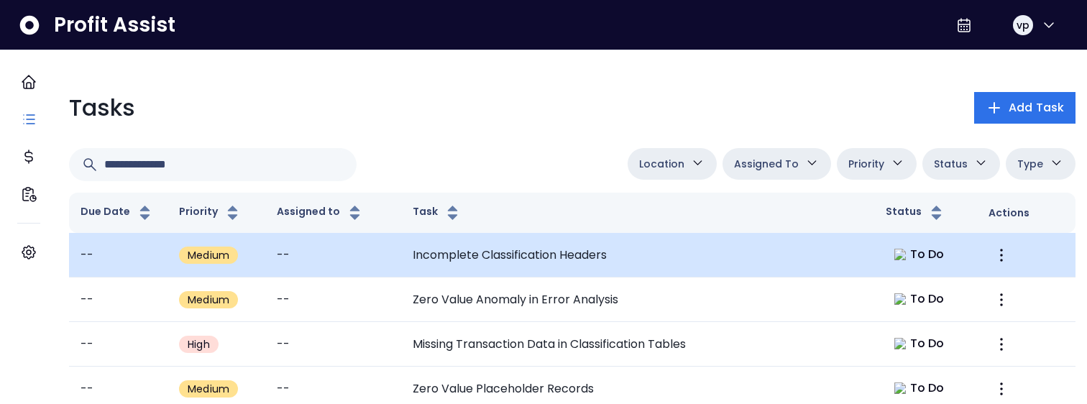
click at [787, 261] on td "Incomplete Classification Headers" at bounding box center [637, 255] width 473 height 45
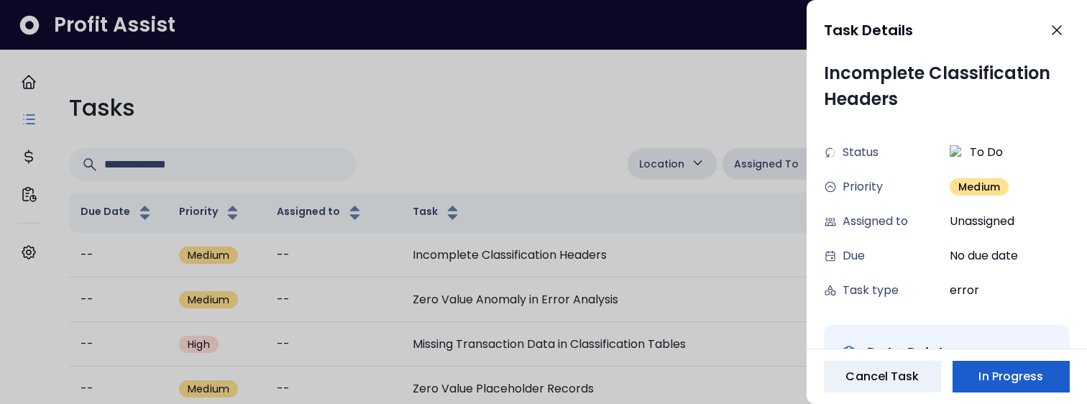
click at [1002, 378] on span "In Progress" at bounding box center [1011, 376] width 65 height 17
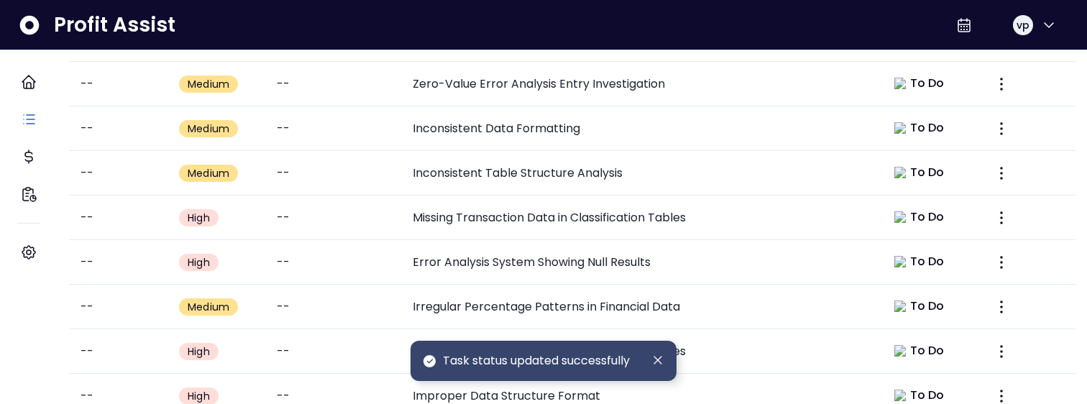
scroll to position [775, 0]
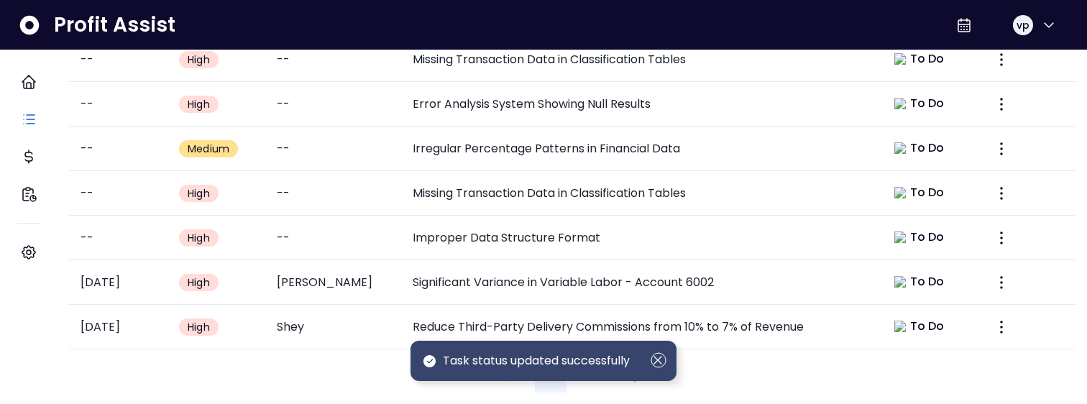
click at [657, 360] on icon "Dismiss" at bounding box center [659, 360] width 16 height 16
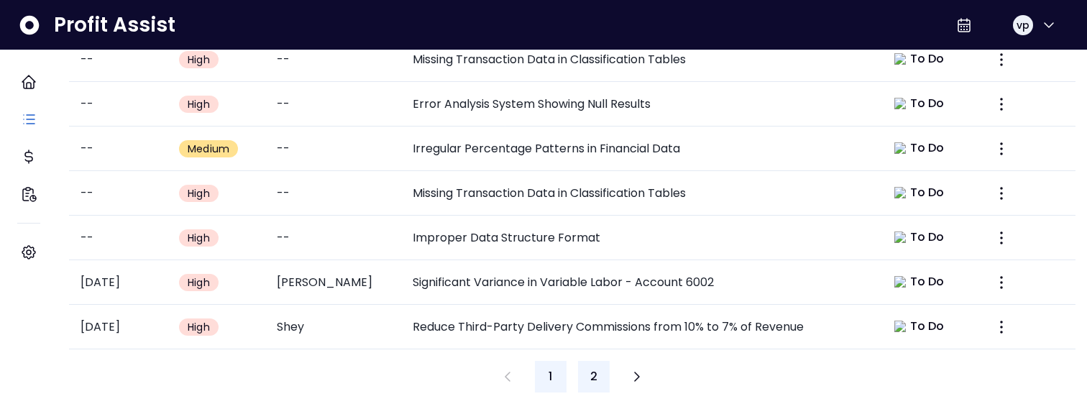
click at [593, 368] on span "2" at bounding box center [593, 376] width 7 height 17
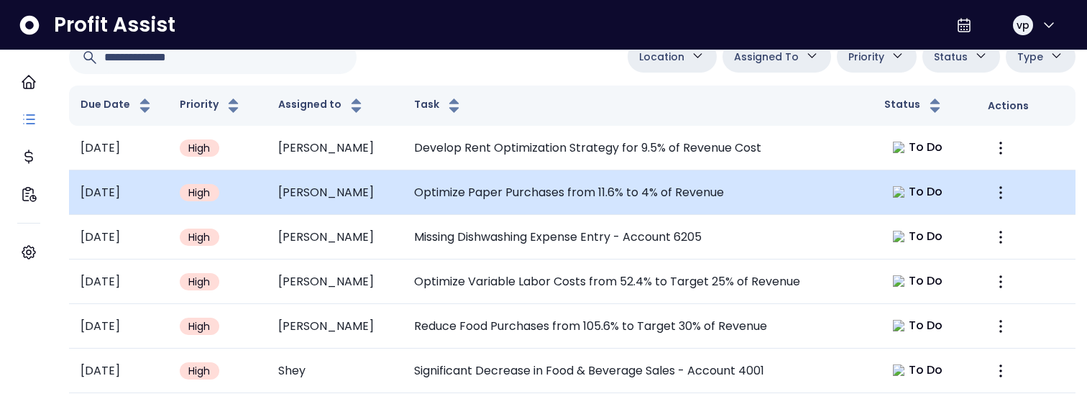
scroll to position [0, 0]
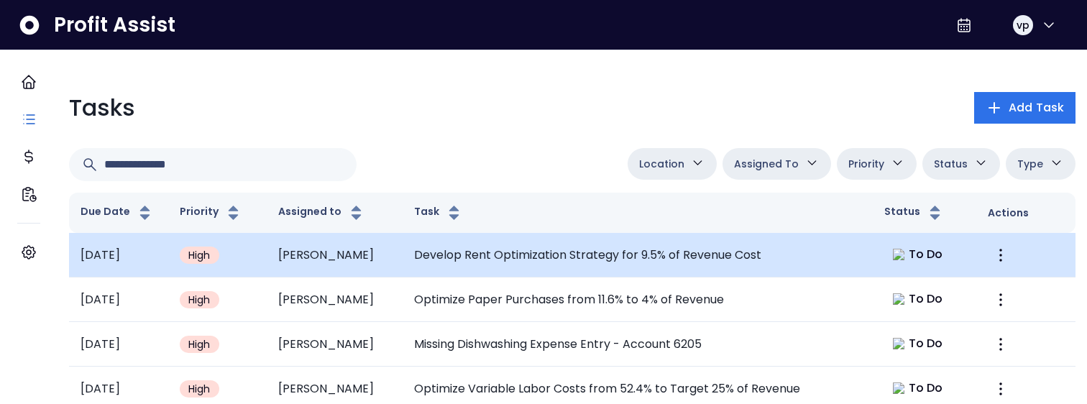
click at [607, 237] on td "Develop Rent Optimization Strategy for 9.5% of Revenue Cost" at bounding box center [638, 255] width 470 height 45
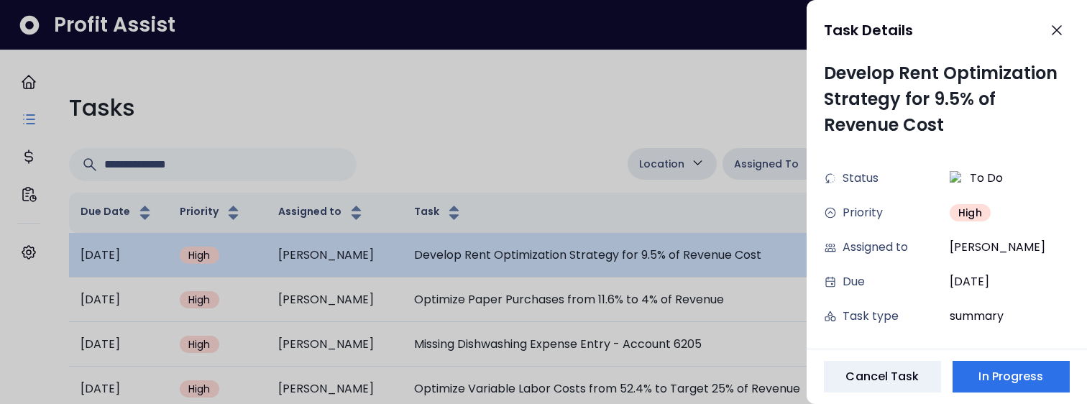
scroll to position [28, 0]
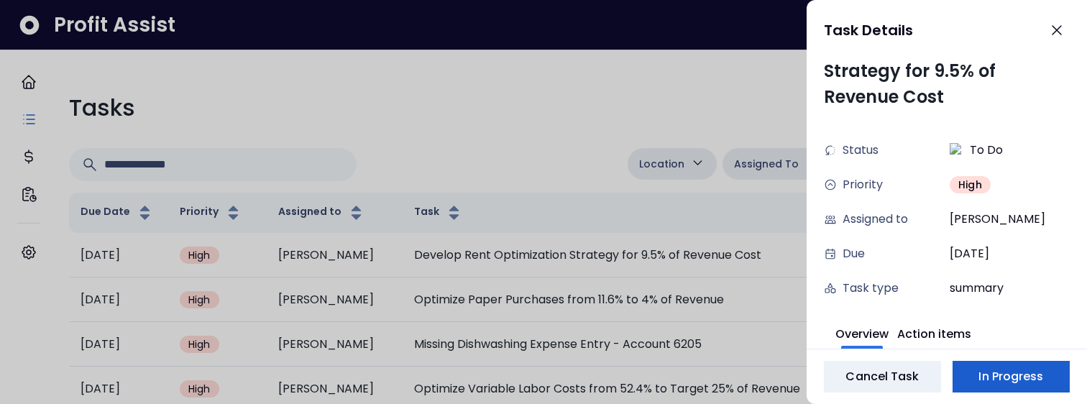
click at [1015, 385] on span "In Progress" at bounding box center [1011, 376] width 65 height 17
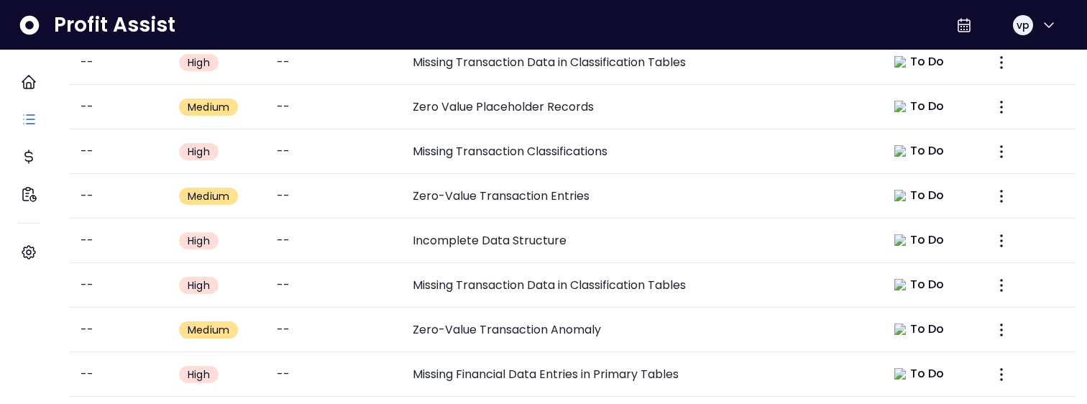
scroll to position [0, 0]
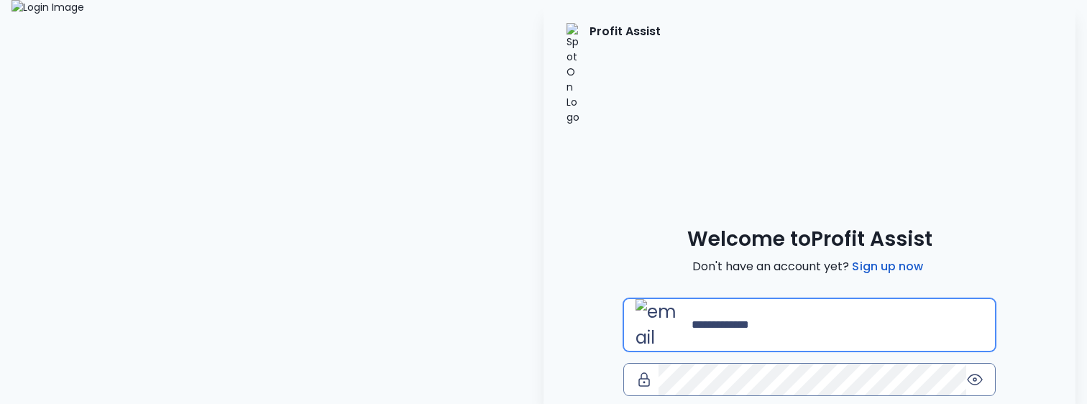
type input "**********"
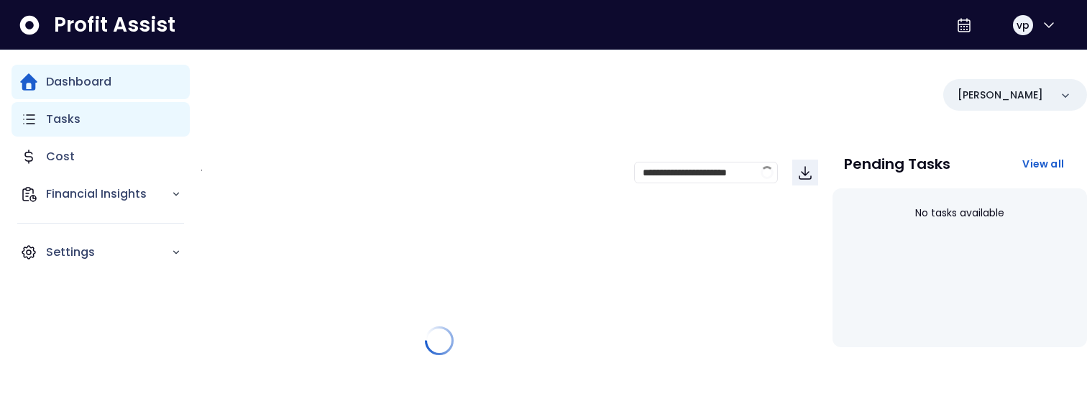
click at [32, 129] on div "Tasks" at bounding box center [101, 119] width 178 height 35
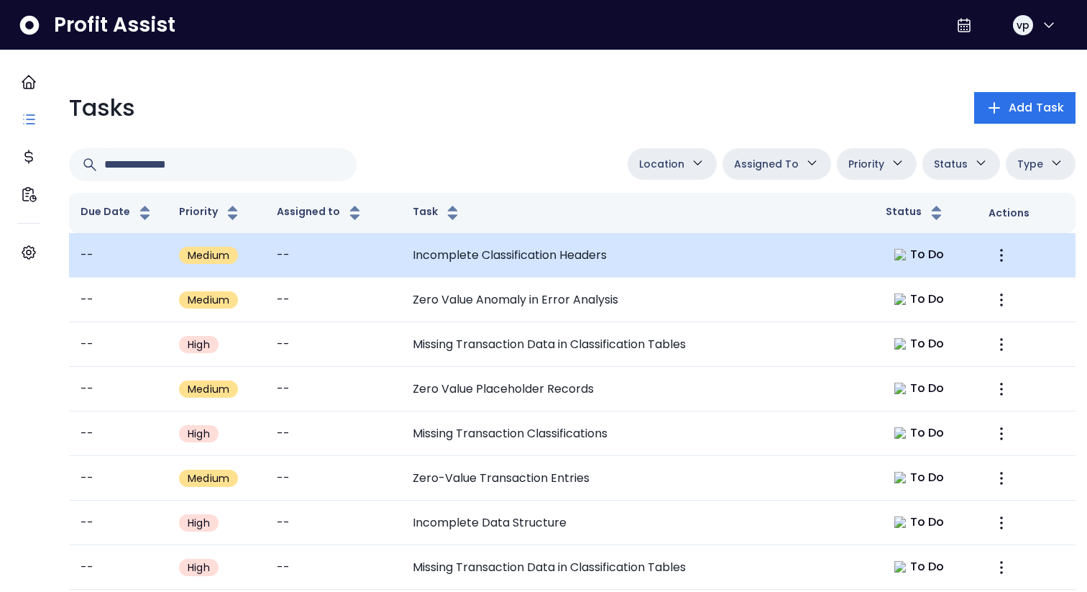
click at [546, 255] on td "Incomplete Classification Headers" at bounding box center [637, 255] width 473 height 45
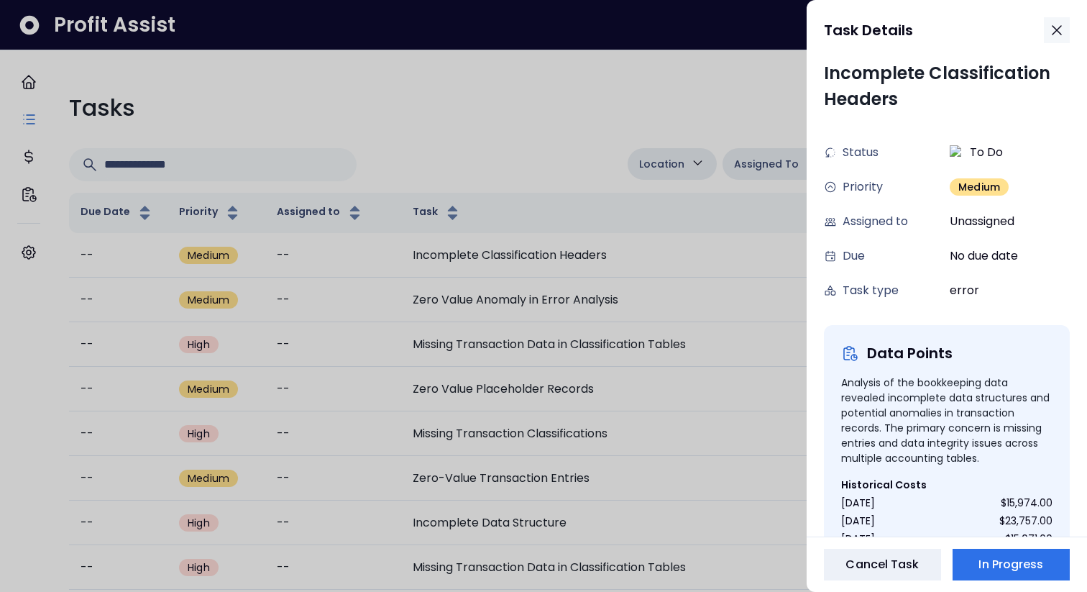
click at [1055, 33] on icon "button" at bounding box center [1056, 30] width 17 height 17
